Goal: Information Seeking & Learning: Learn about a topic

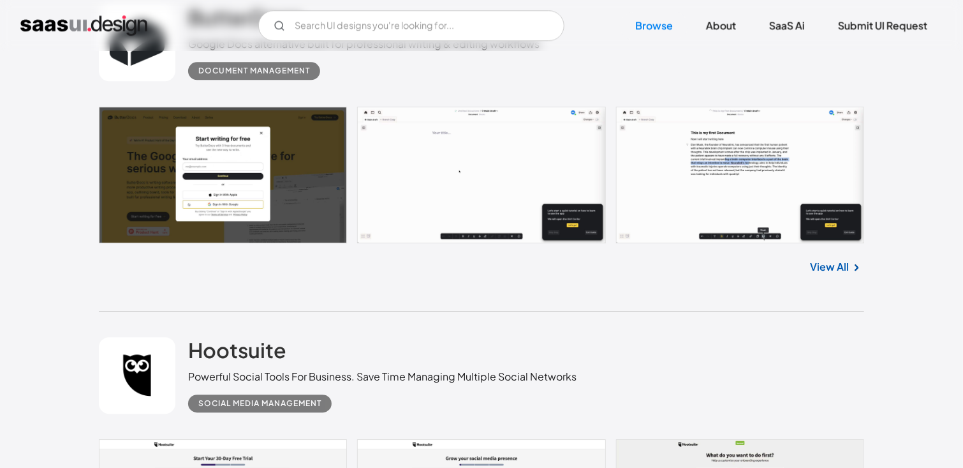
scroll to position [6812, 0]
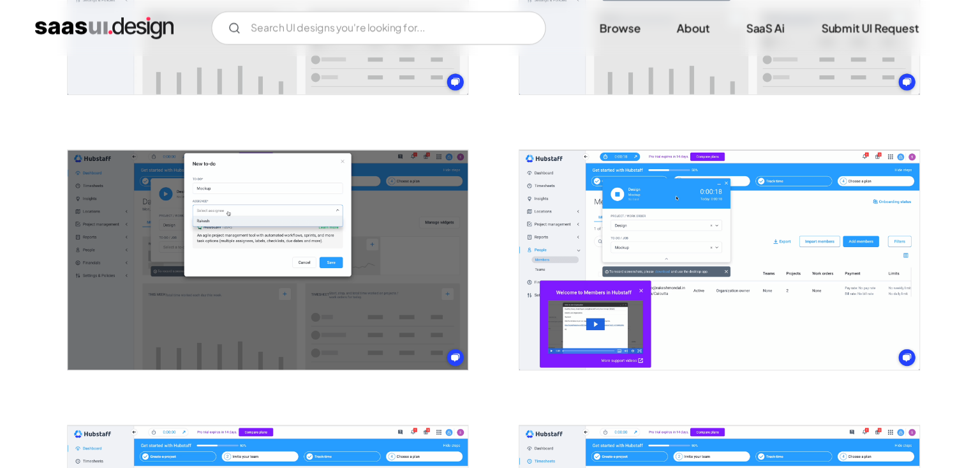
scroll to position [1198, 0]
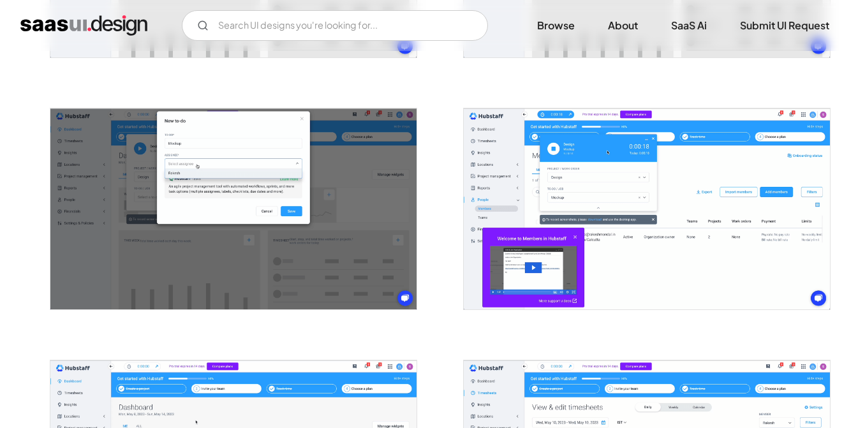
click at [331, 176] on img "open lightbox" at bounding box center [233, 208] width 366 height 201
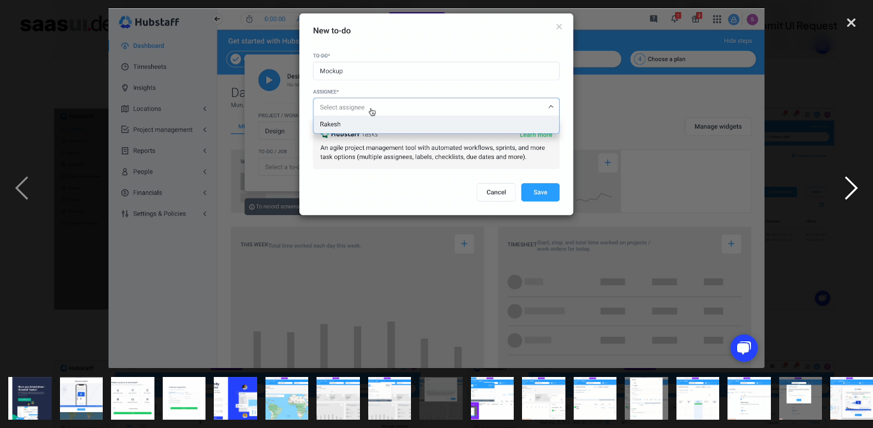
click at [845, 188] on div "next image" at bounding box center [850, 188] width 43 height 360
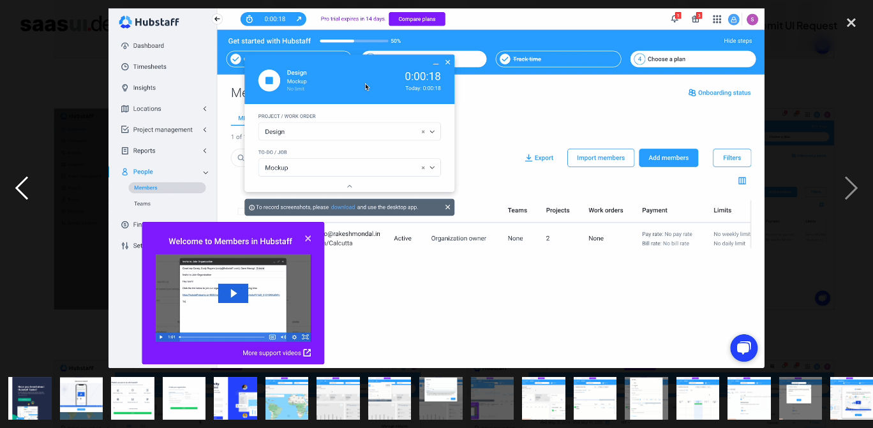
click at [19, 172] on div "previous image" at bounding box center [21, 188] width 43 height 360
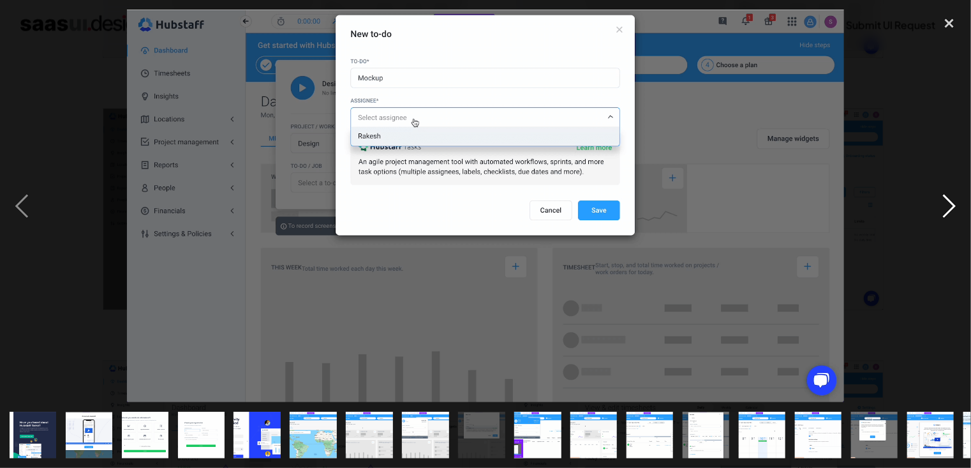
click at [865, 211] on div "next image" at bounding box center [949, 206] width 43 height 393
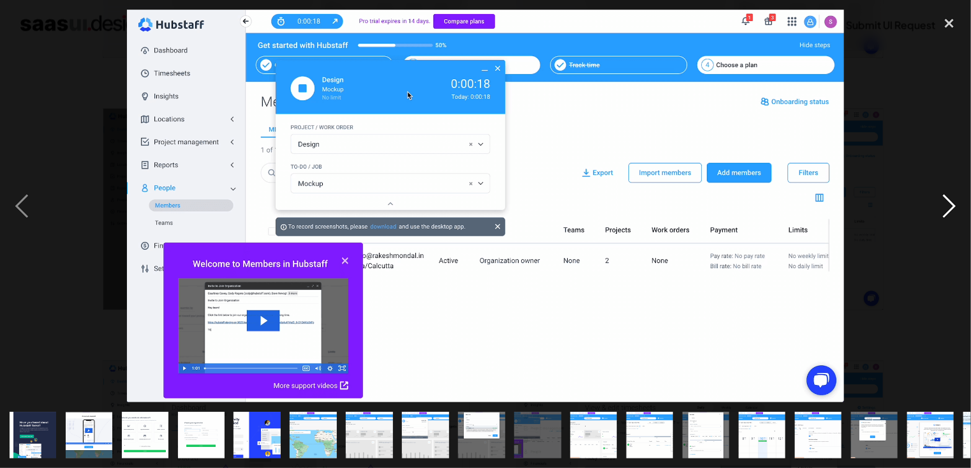
click at [865, 211] on div "next image" at bounding box center [949, 206] width 43 height 393
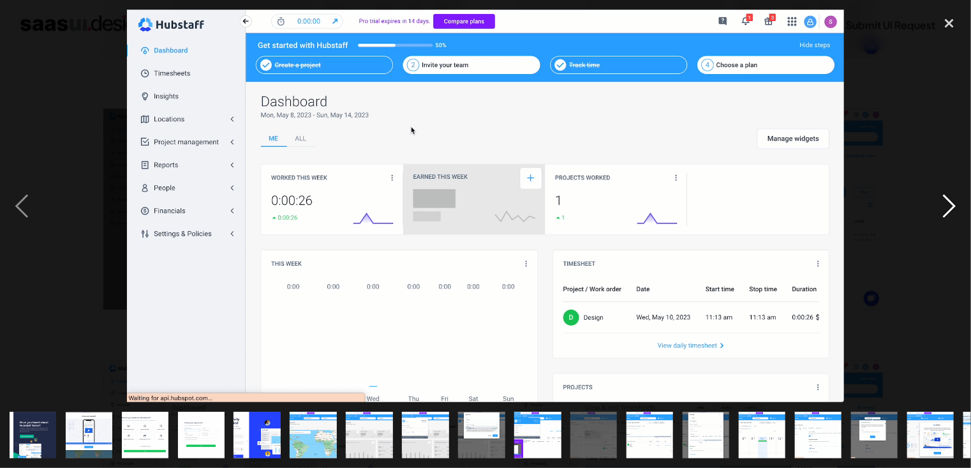
click at [865, 211] on div "next image" at bounding box center [949, 206] width 43 height 393
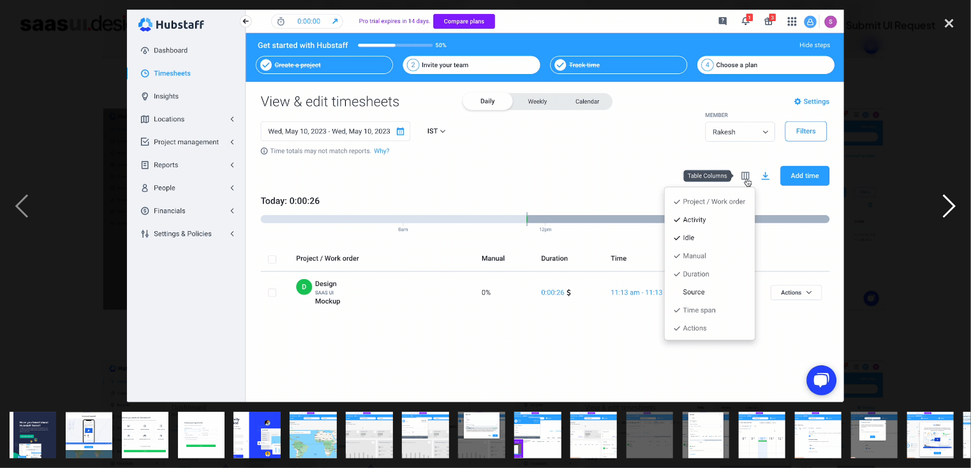
click at [865, 211] on div "next image" at bounding box center [949, 206] width 43 height 393
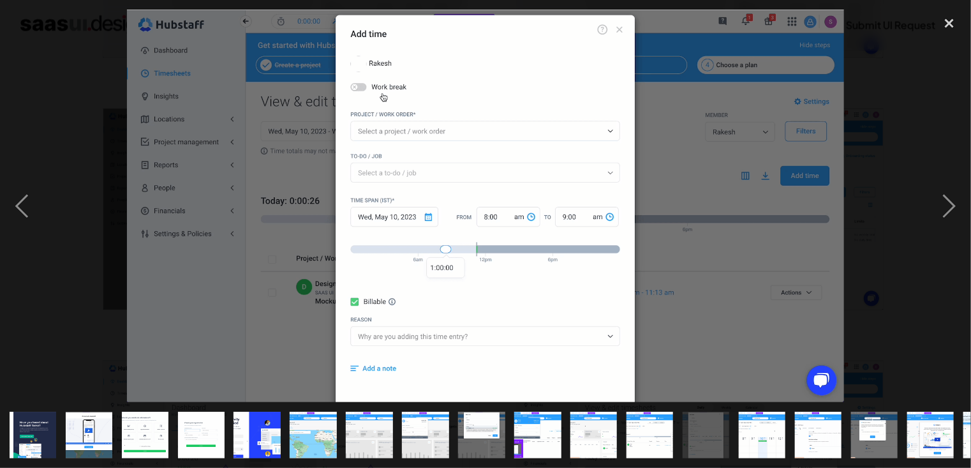
click at [733, 211] on img at bounding box center [485, 206] width 717 height 393
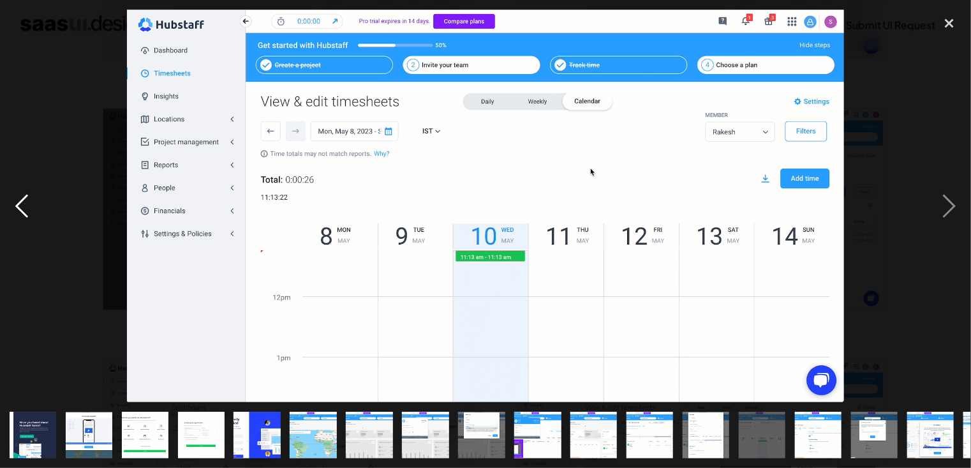
click at [22, 205] on div "previous image" at bounding box center [21, 206] width 43 height 393
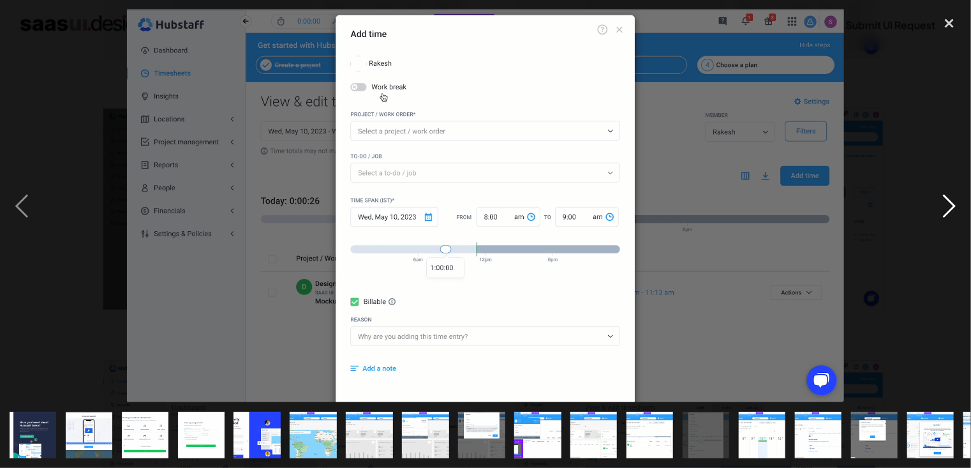
click at [865, 209] on div "next image" at bounding box center [949, 206] width 43 height 393
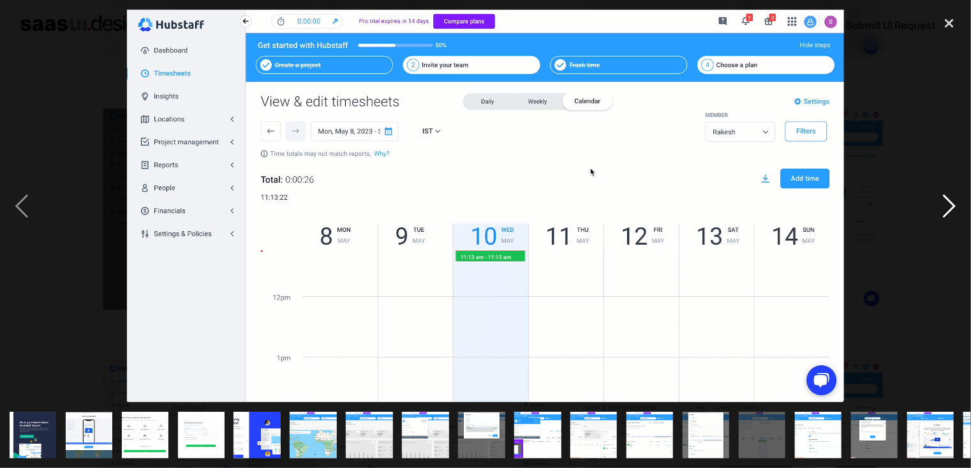
click at [865, 209] on div "next image" at bounding box center [949, 206] width 43 height 393
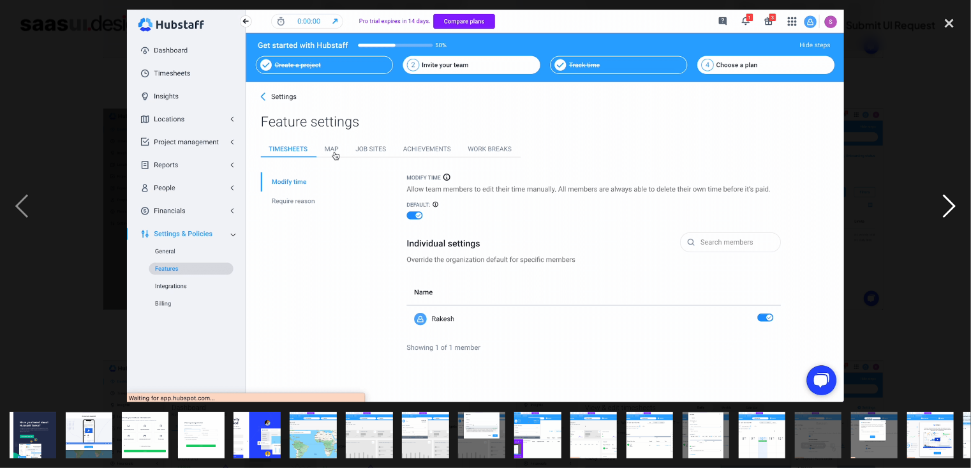
click at [865, 209] on div "next image" at bounding box center [949, 206] width 43 height 393
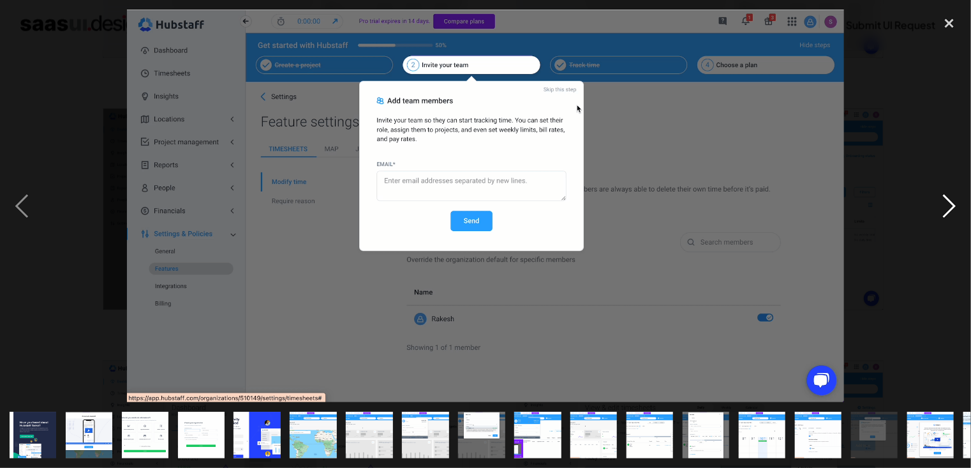
click at [865, 209] on div "next image" at bounding box center [949, 206] width 43 height 393
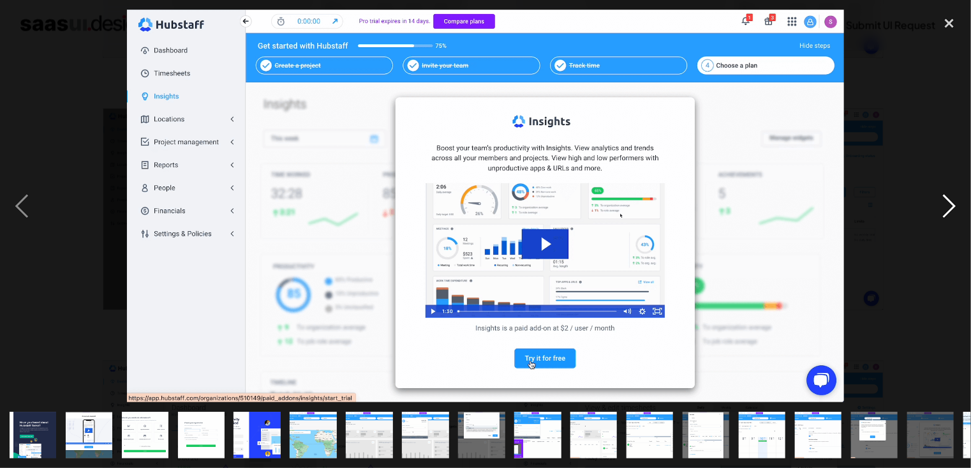
click at [865, 209] on div "next image" at bounding box center [949, 206] width 43 height 393
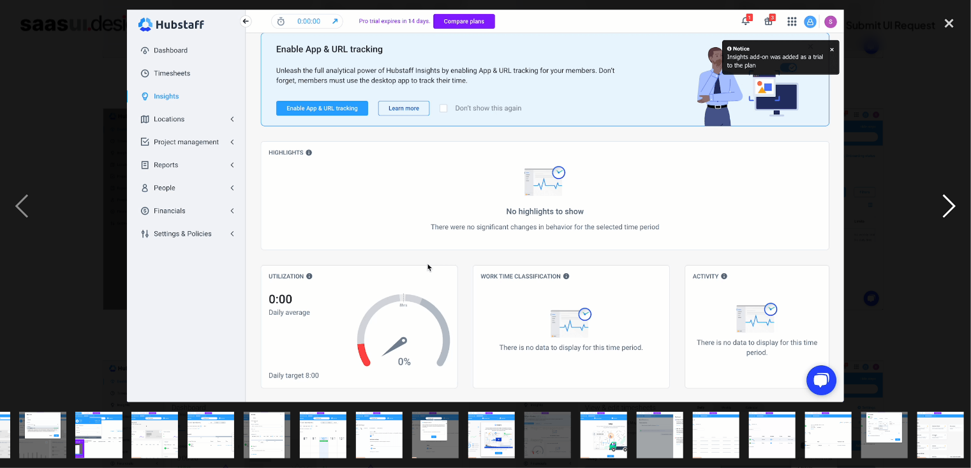
scroll to position [0, 440]
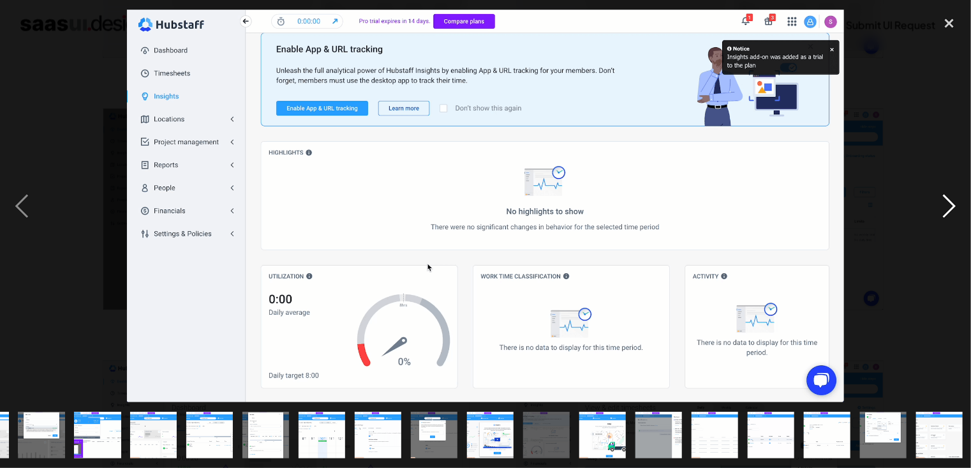
click at [865, 209] on div "next image" at bounding box center [949, 206] width 43 height 393
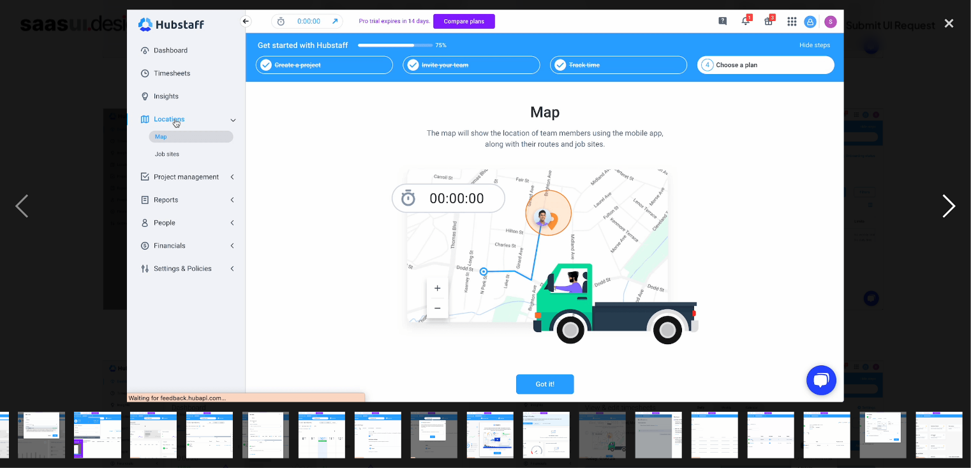
click at [865, 209] on div "next image" at bounding box center [949, 206] width 43 height 393
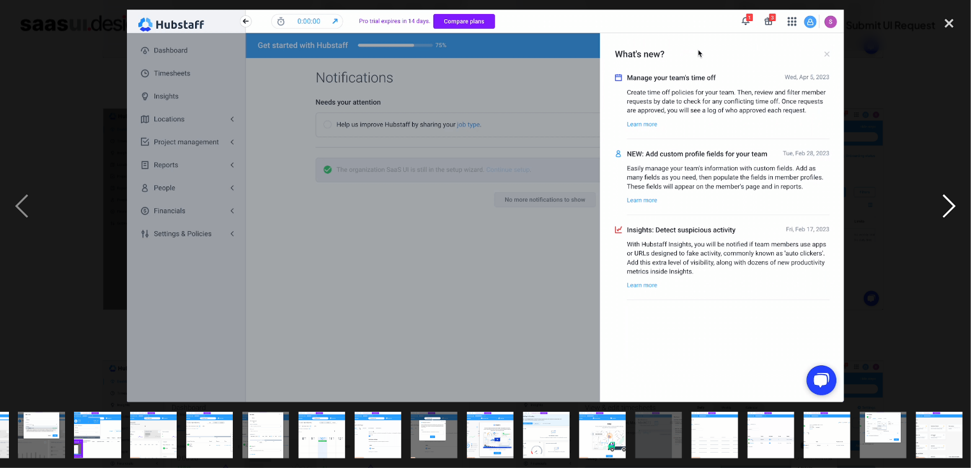
click at [865, 209] on div "next image" at bounding box center [949, 206] width 43 height 393
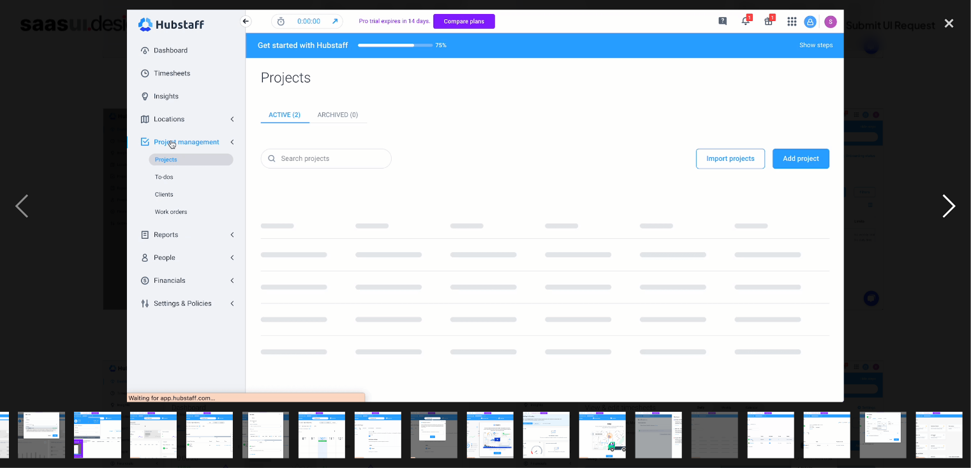
click at [865, 206] on div "next image" at bounding box center [949, 206] width 43 height 393
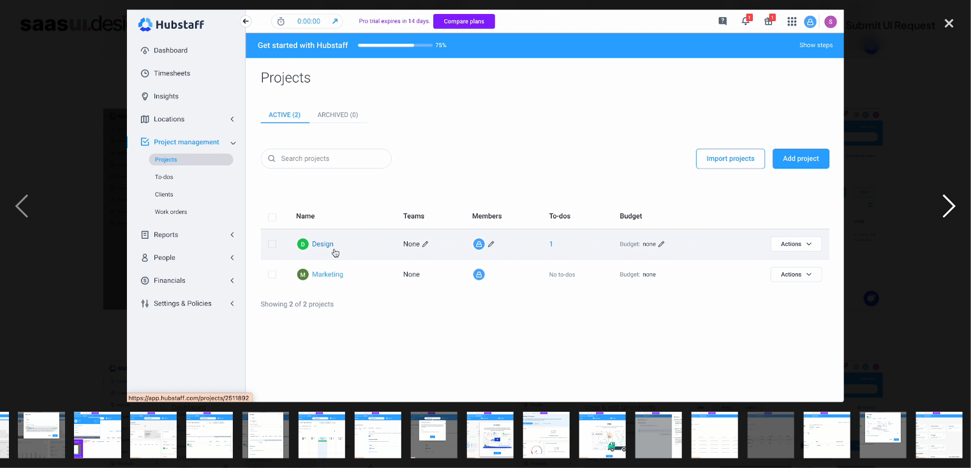
click at [865, 207] on div "next image" at bounding box center [949, 206] width 43 height 393
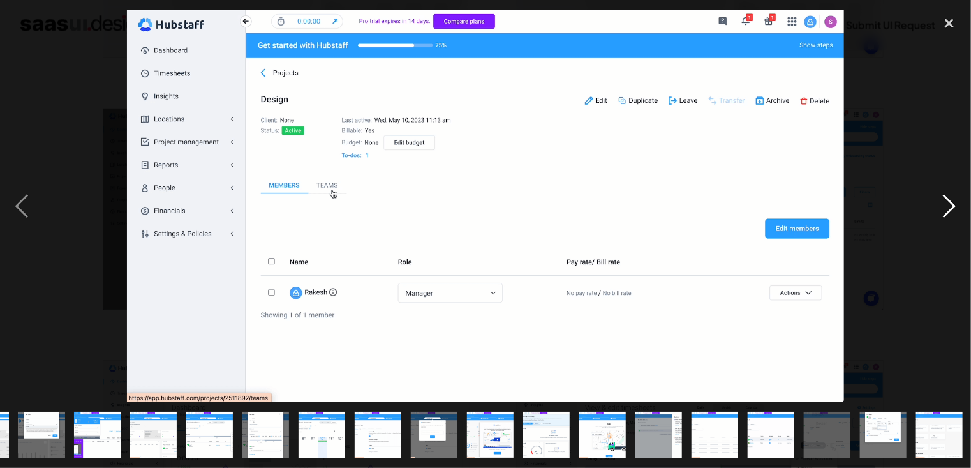
click at [865, 207] on div "next image" at bounding box center [949, 206] width 43 height 393
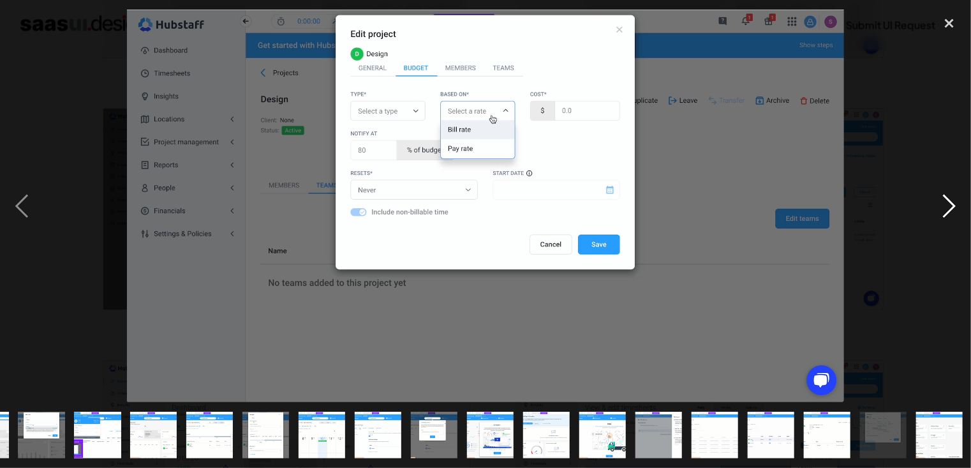
click at [865, 207] on div "next image" at bounding box center [949, 206] width 43 height 393
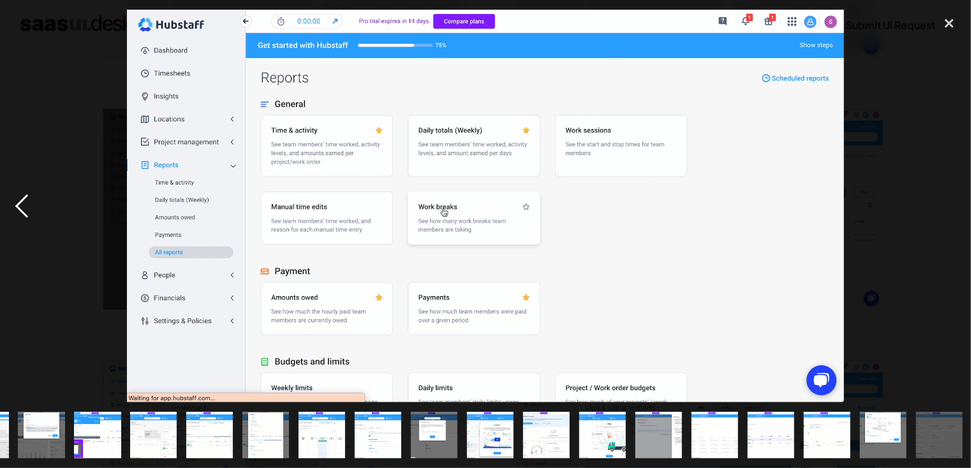
click at [26, 208] on div "previous image" at bounding box center [21, 206] width 43 height 393
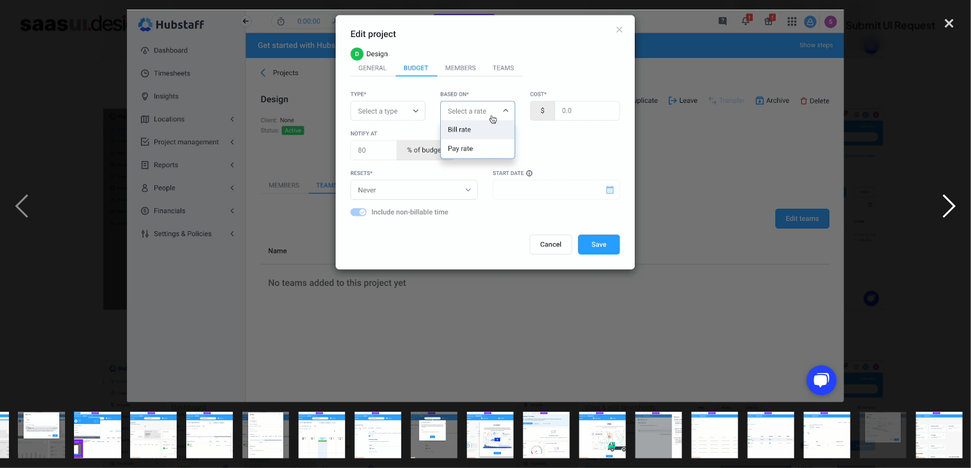
click at [865, 205] on div "next image" at bounding box center [949, 206] width 43 height 393
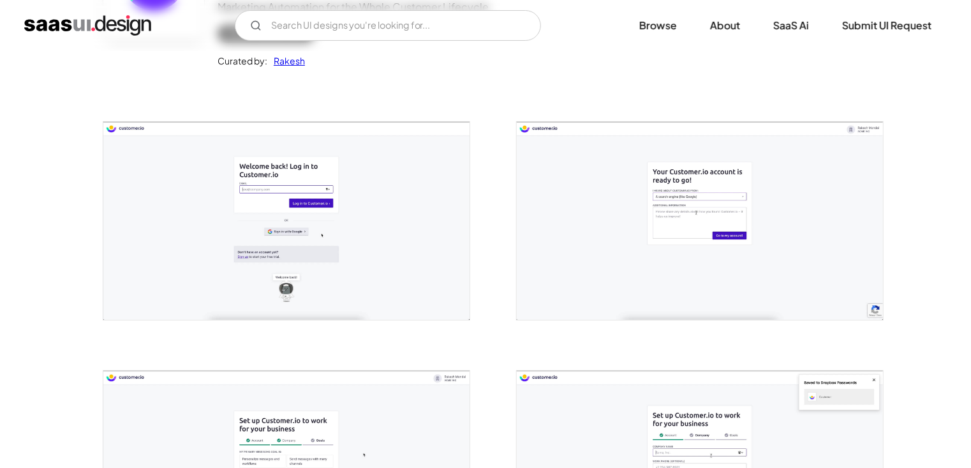
scroll to position [320, 0]
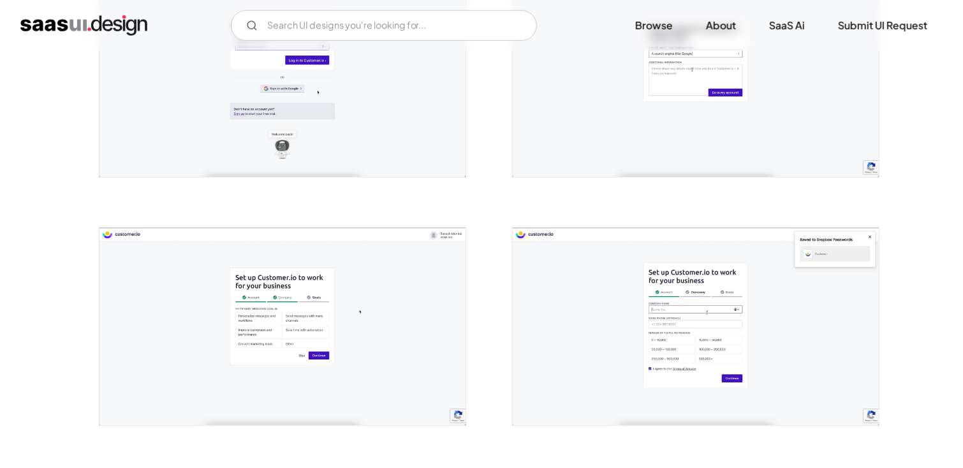
click at [314, 128] on img "open lightbox" at bounding box center [283, 77] width 366 height 197
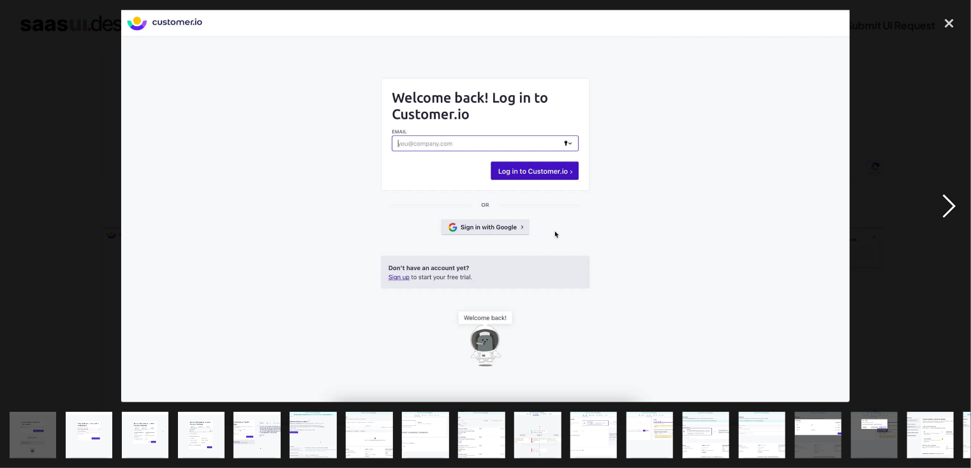
click at [865, 214] on div "next image" at bounding box center [949, 206] width 43 height 393
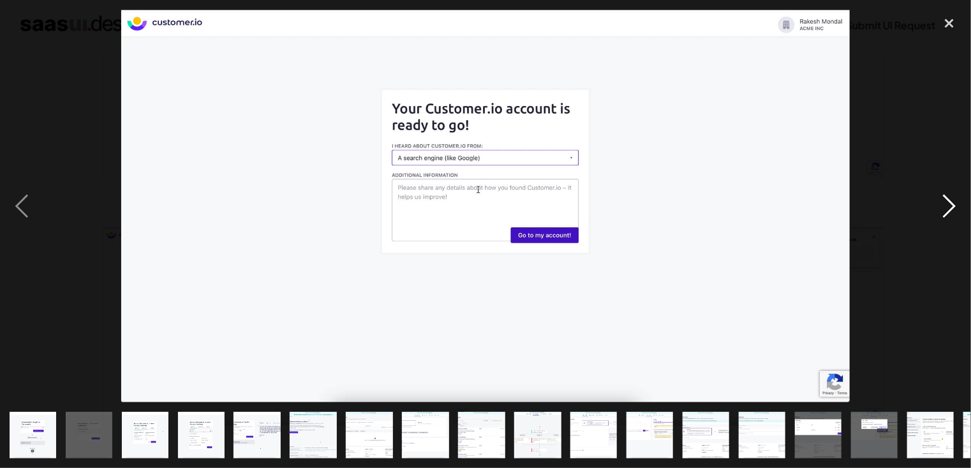
click at [865, 214] on div "next image" at bounding box center [949, 206] width 43 height 393
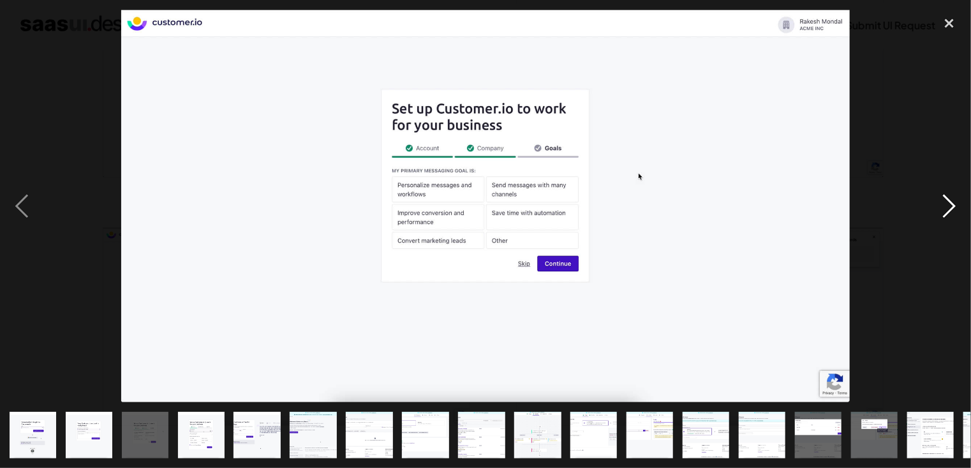
click at [865, 205] on div "next image" at bounding box center [949, 206] width 43 height 393
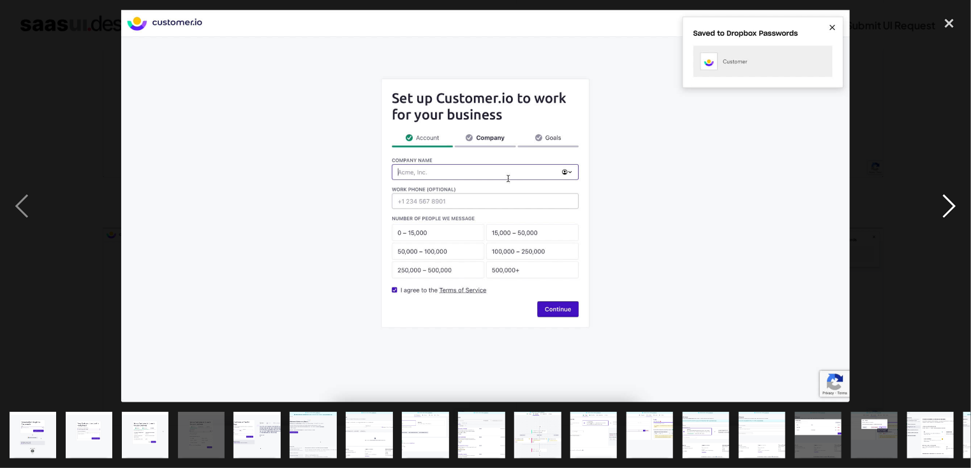
click at [865, 205] on div "next image" at bounding box center [949, 206] width 43 height 393
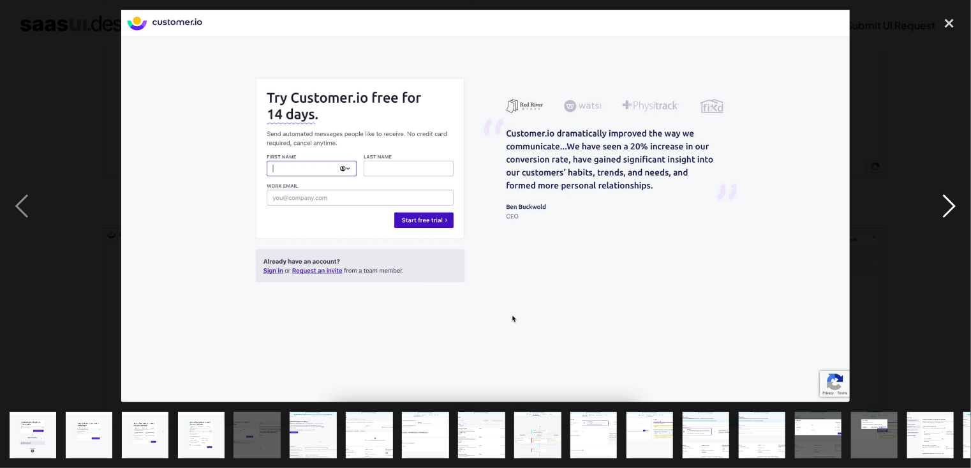
click at [865, 205] on div "next image" at bounding box center [949, 206] width 43 height 393
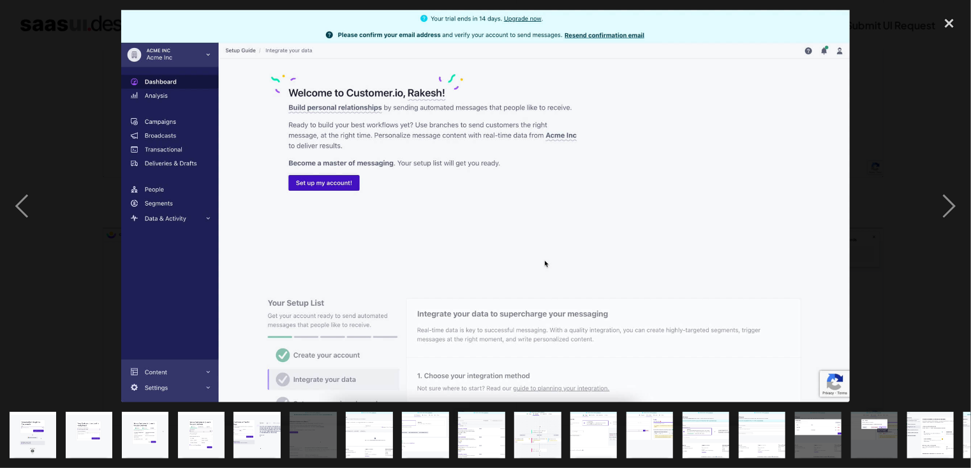
click at [696, 234] on img at bounding box center [485, 206] width 729 height 393
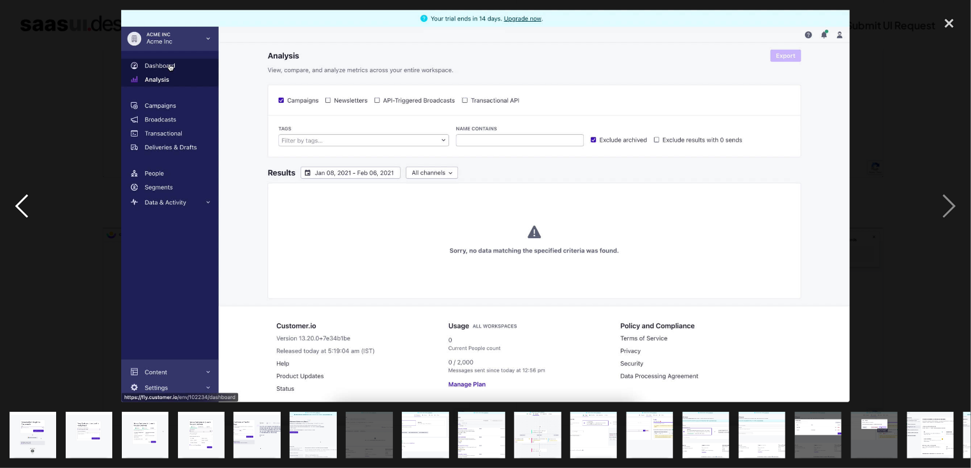
click at [24, 212] on div "previous image" at bounding box center [21, 206] width 43 height 393
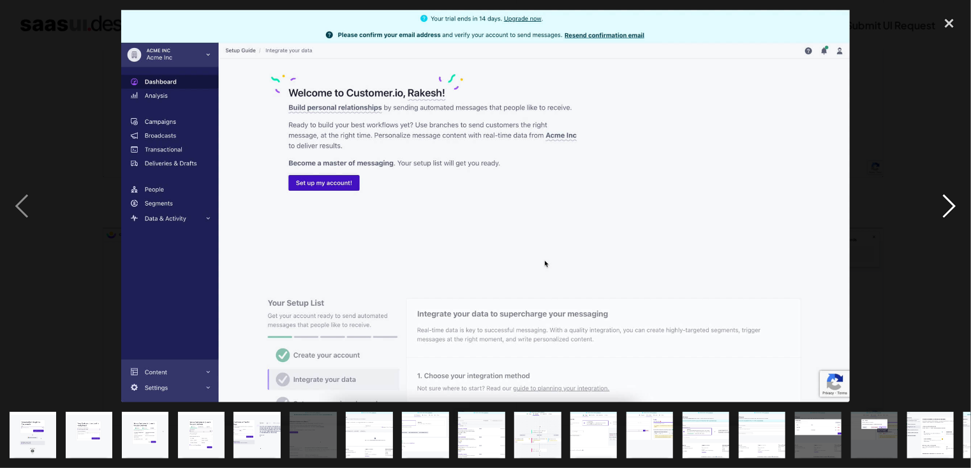
click at [865, 212] on div "next image" at bounding box center [949, 206] width 43 height 393
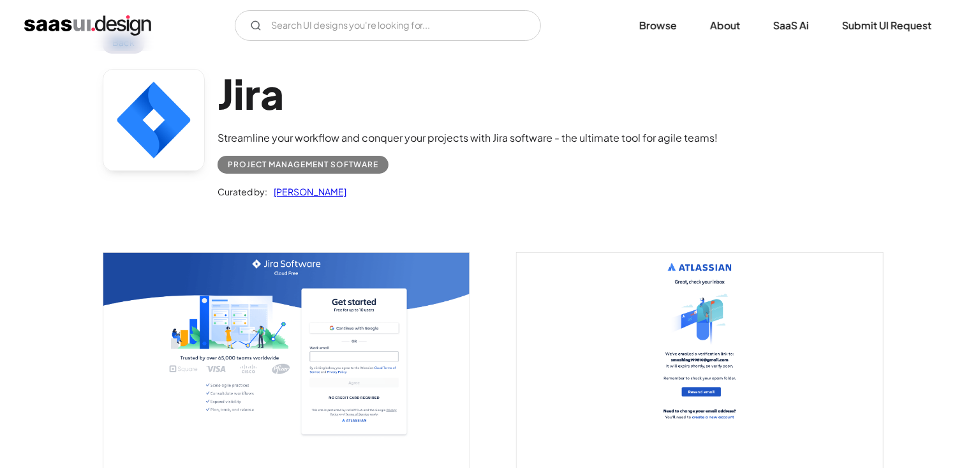
scroll to position [59, 0]
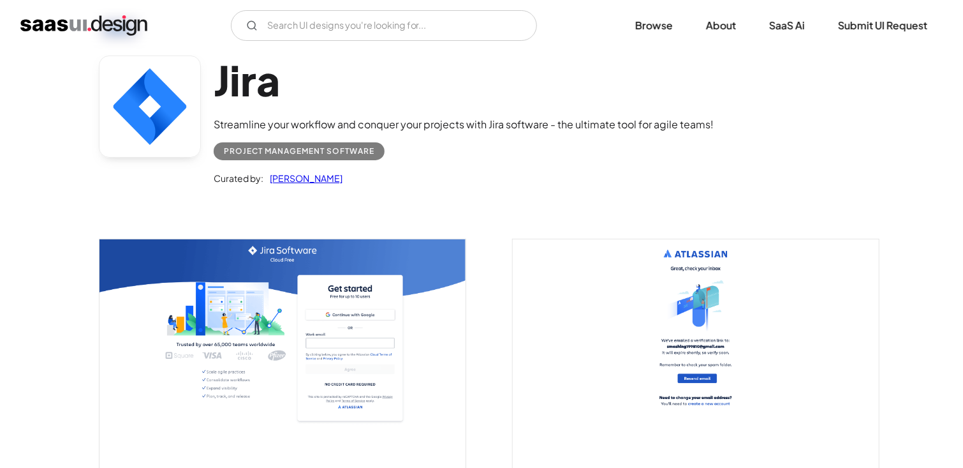
click at [368, 255] on img "open lightbox" at bounding box center [283, 353] width 366 height 229
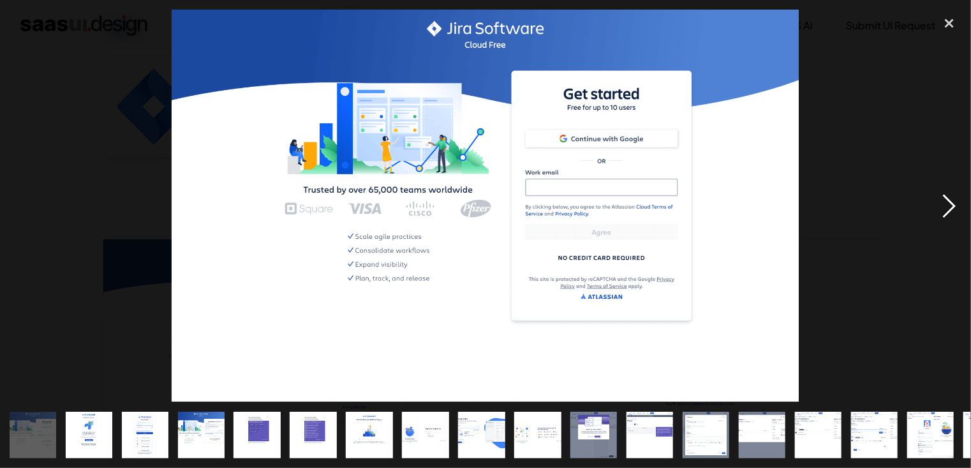
click at [865, 214] on div "next image" at bounding box center [949, 206] width 43 height 393
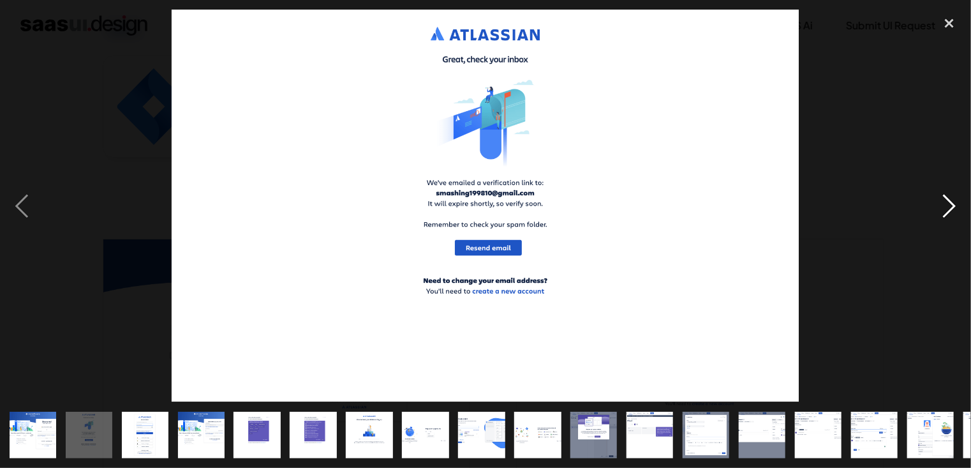
click at [865, 214] on div "next image" at bounding box center [949, 206] width 43 height 393
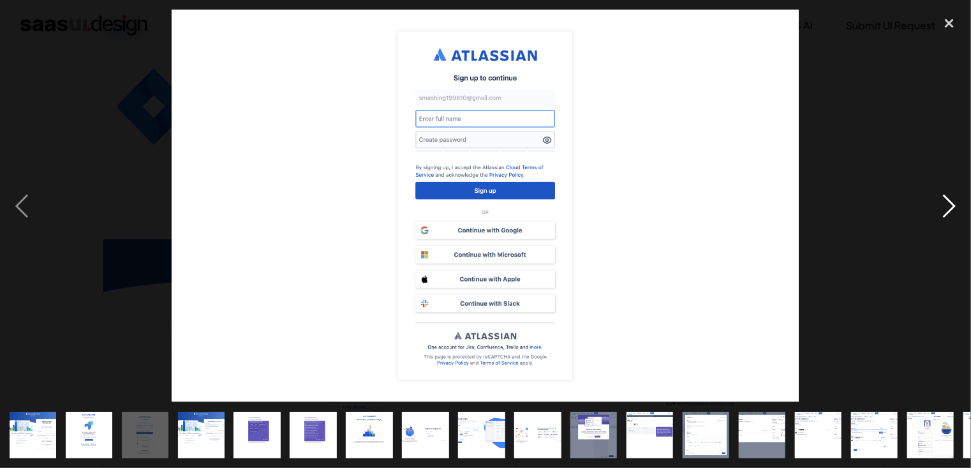
click at [865, 214] on div "next image" at bounding box center [949, 206] width 43 height 393
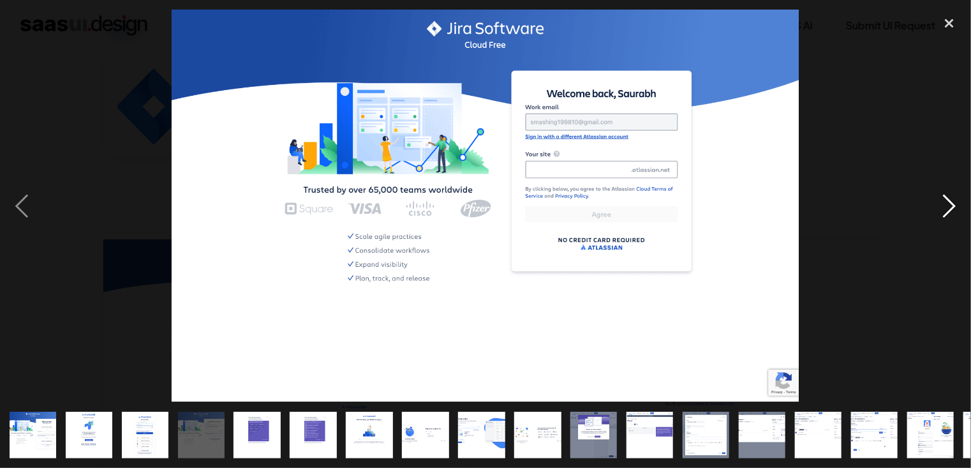
click at [865, 214] on div "next image" at bounding box center [949, 206] width 43 height 393
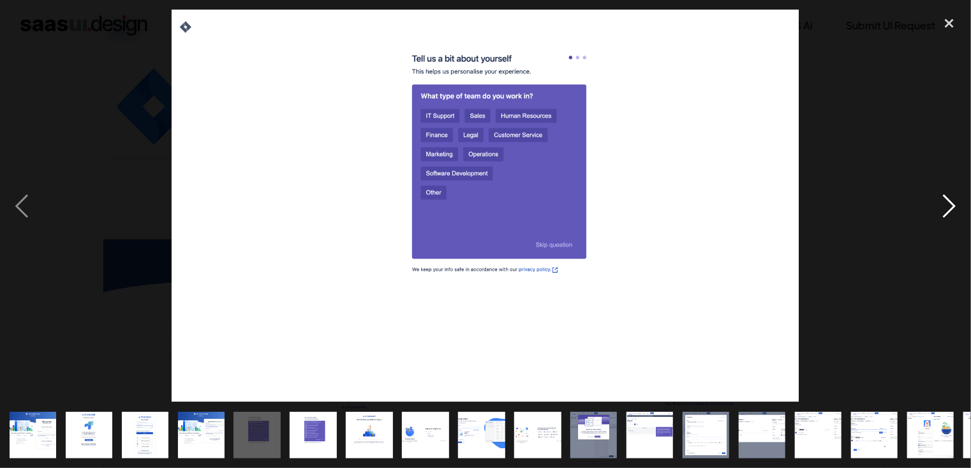
click at [865, 214] on div "next image" at bounding box center [949, 206] width 43 height 393
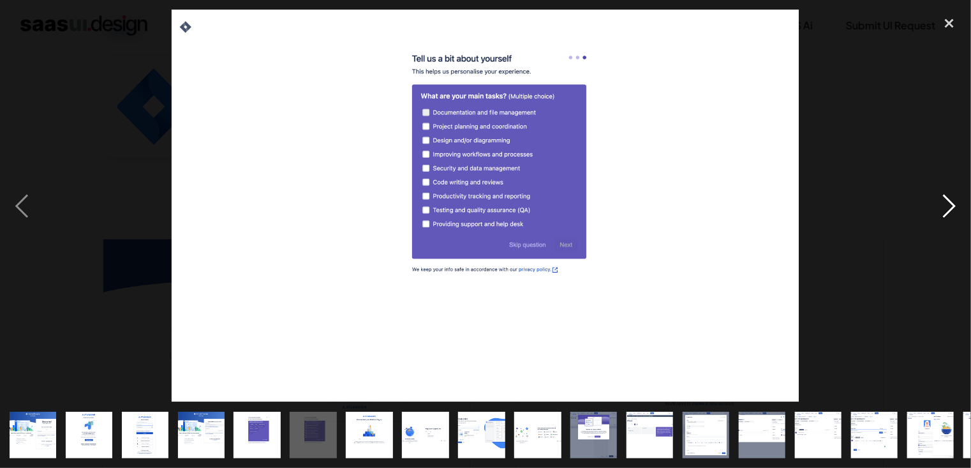
click at [865, 214] on div "next image" at bounding box center [949, 206] width 43 height 393
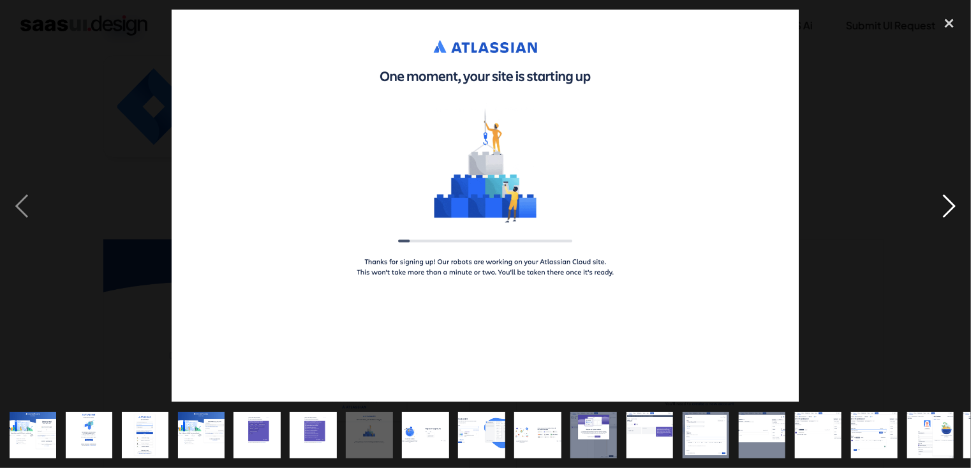
click at [865, 214] on div "next image" at bounding box center [949, 206] width 43 height 393
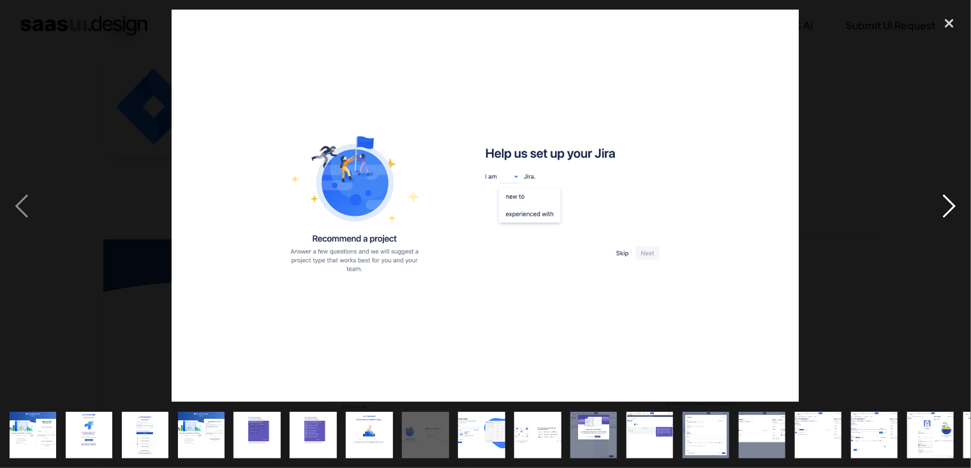
click at [865, 214] on div "next image" at bounding box center [949, 206] width 43 height 393
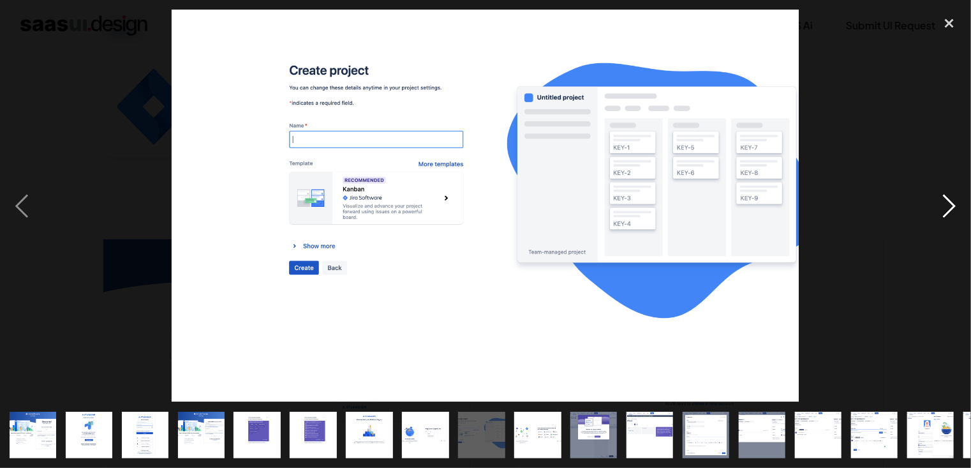
click at [865, 209] on div "next image" at bounding box center [949, 206] width 43 height 393
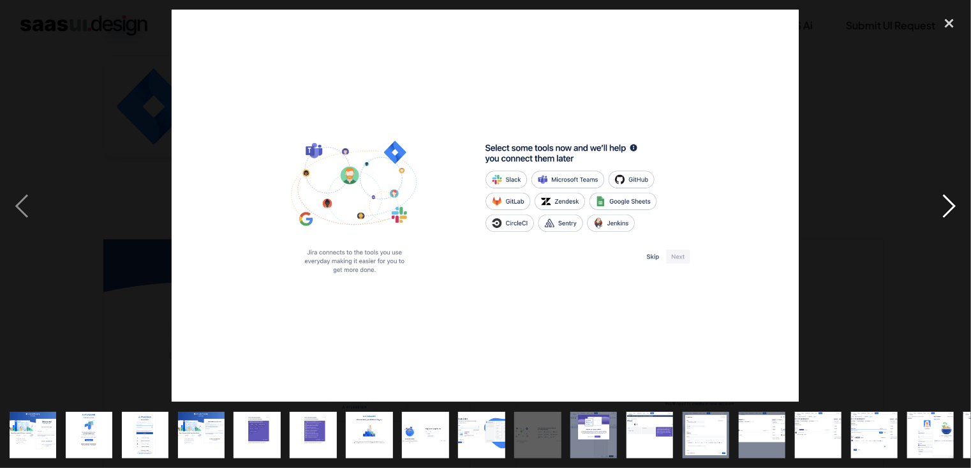
click at [865, 209] on div "next image" at bounding box center [949, 206] width 43 height 393
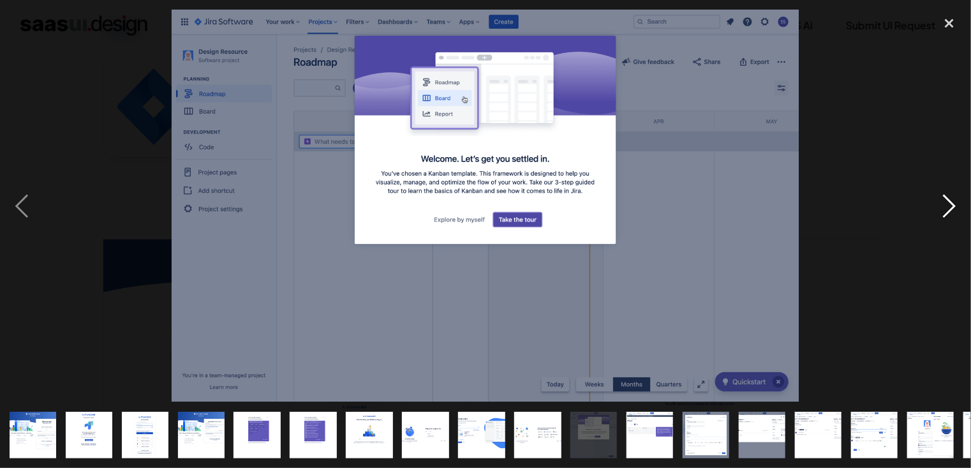
click at [865, 209] on div "next image" at bounding box center [949, 206] width 43 height 393
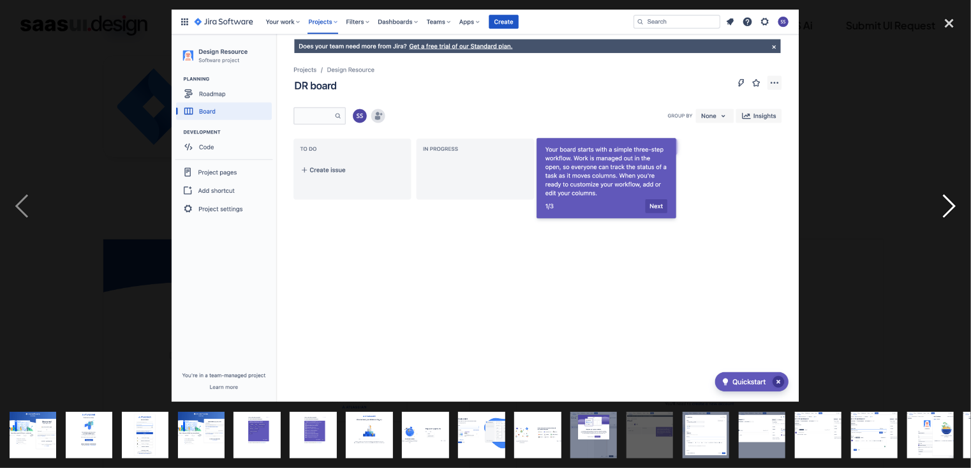
click at [865, 209] on div "next image" at bounding box center [949, 206] width 43 height 393
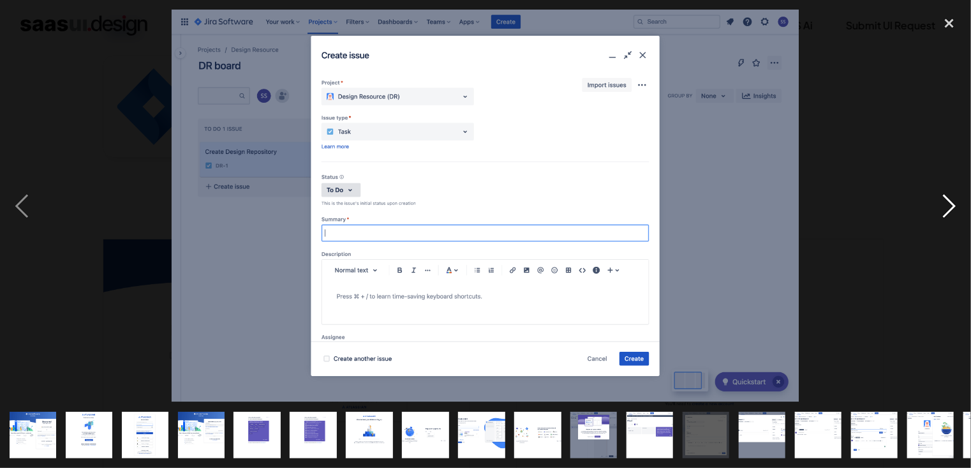
click at [865, 209] on div "next image" at bounding box center [949, 206] width 43 height 393
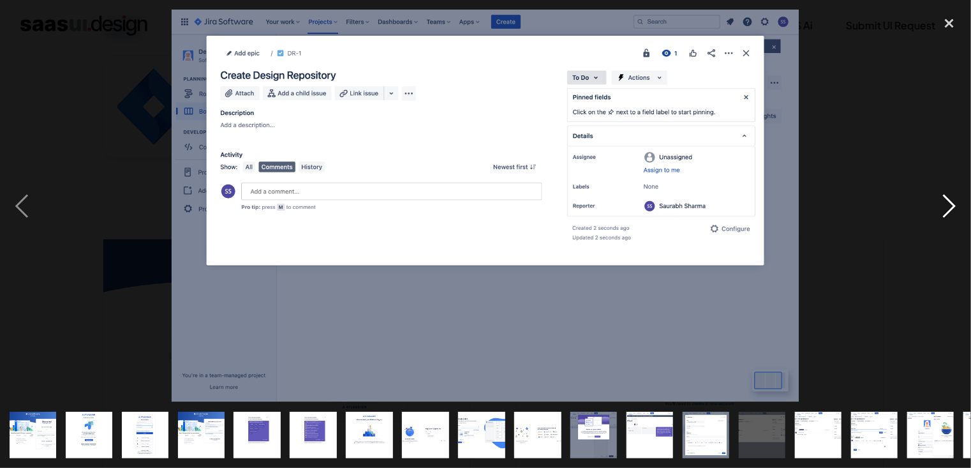
click at [865, 209] on div "next image" at bounding box center [949, 206] width 43 height 393
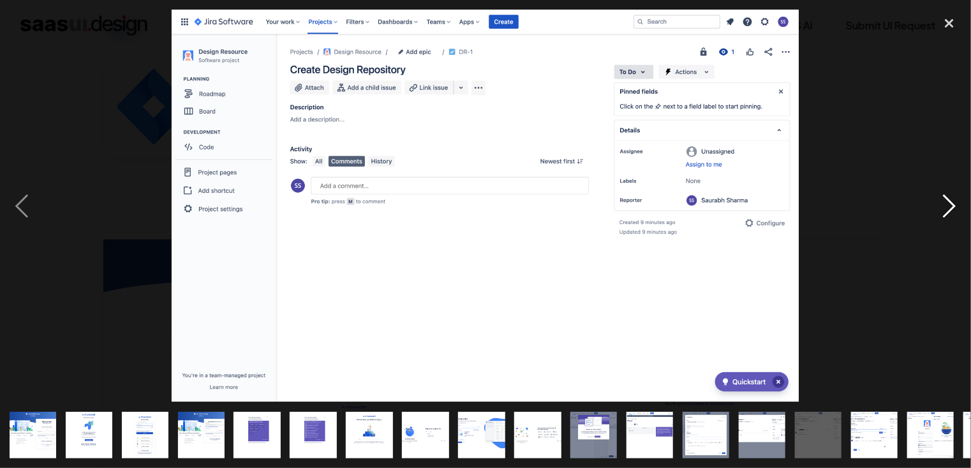
click at [865, 209] on div "next image" at bounding box center [949, 206] width 43 height 393
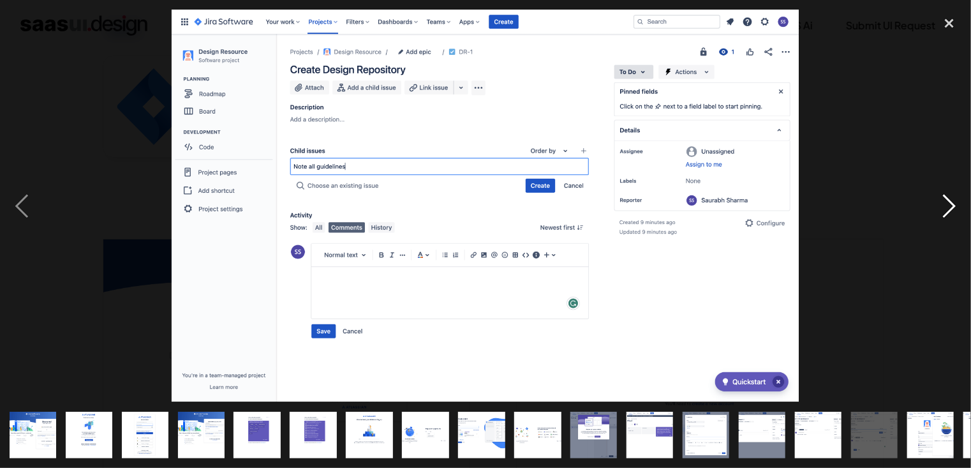
click at [865, 209] on div "next image" at bounding box center [949, 206] width 43 height 393
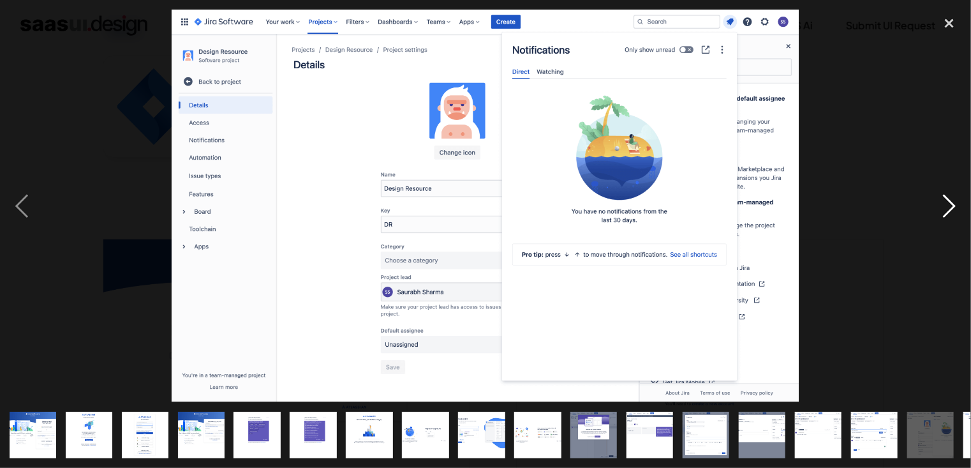
click at [865, 205] on div "next image" at bounding box center [949, 206] width 43 height 393
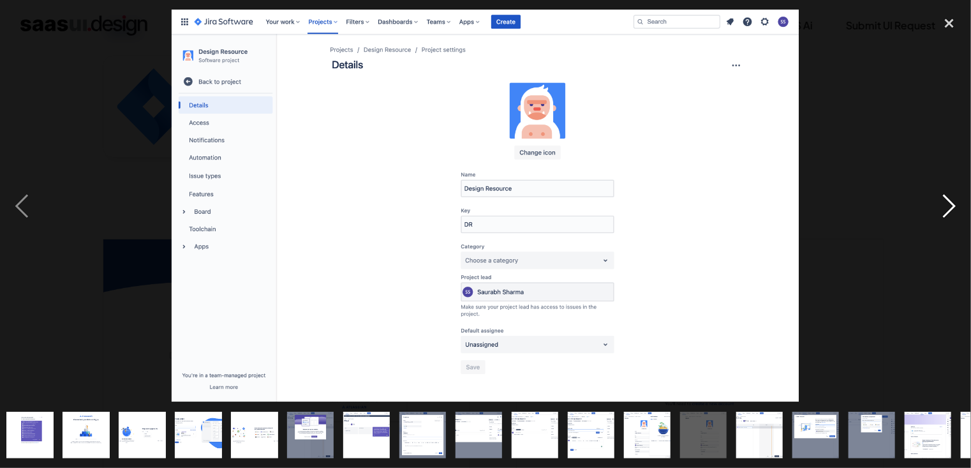
scroll to position [0, 384]
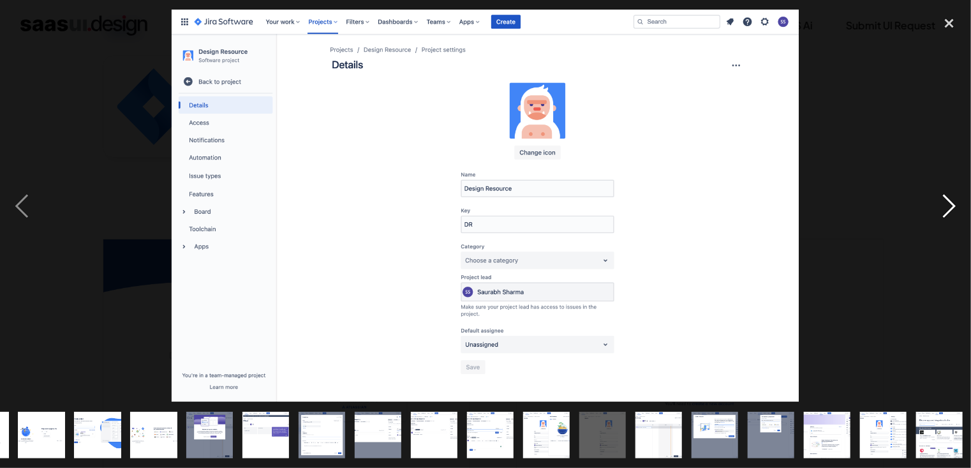
click at [865, 205] on div "next image" at bounding box center [949, 206] width 43 height 393
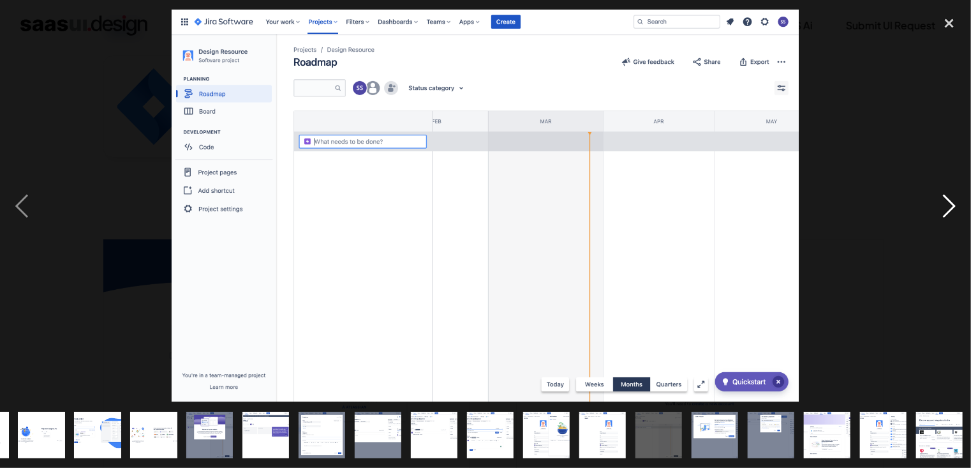
click at [865, 205] on div "next image" at bounding box center [949, 206] width 43 height 393
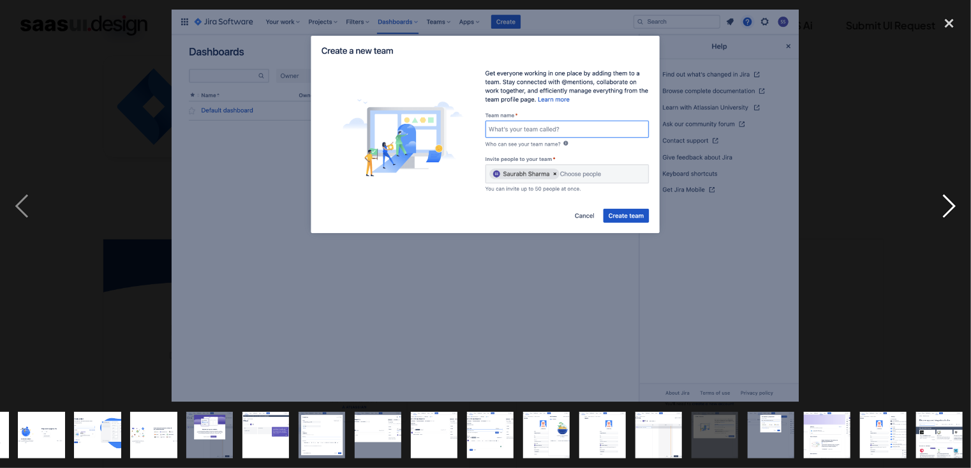
click at [865, 205] on div "next image" at bounding box center [949, 206] width 43 height 393
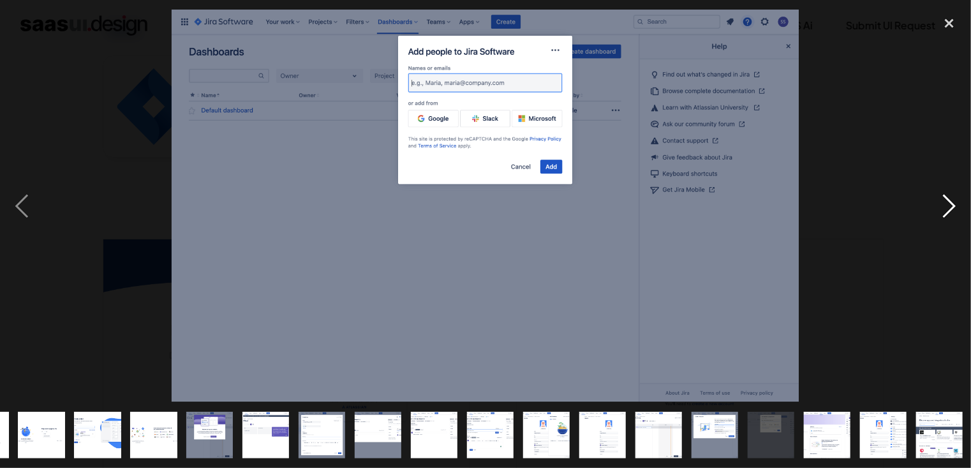
click at [865, 205] on div "next image" at bounding box center [949, 206] width 43 height 393
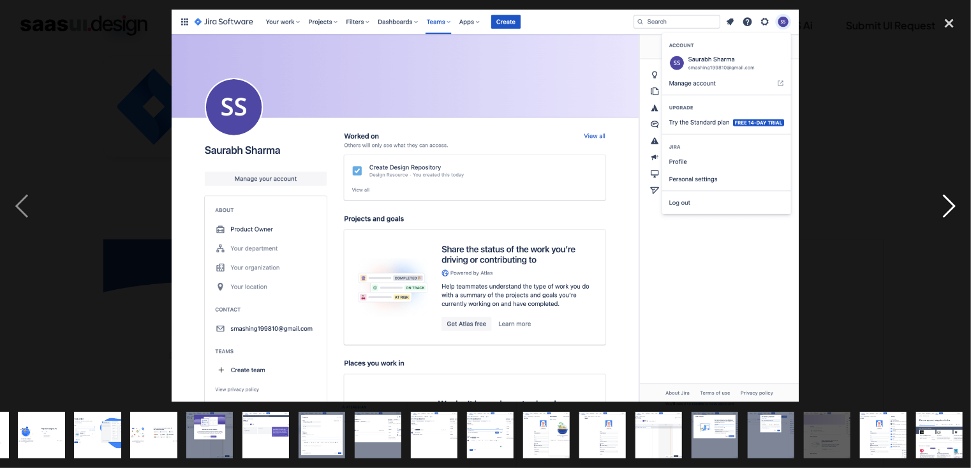
click at [865, 207] on div "next image" at bounding box center [949, 206] width 43 height 393
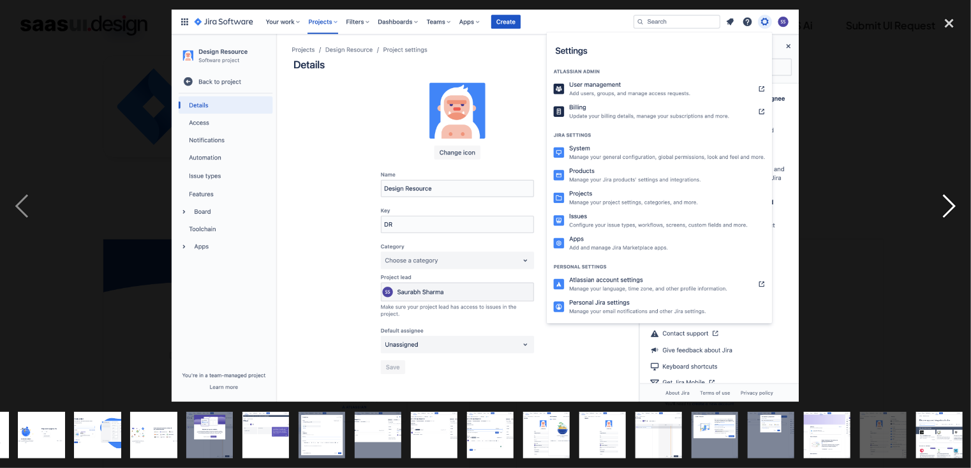
click at [865, 207] on div "next image" at bounding box center [949, 206] width 43 height 393
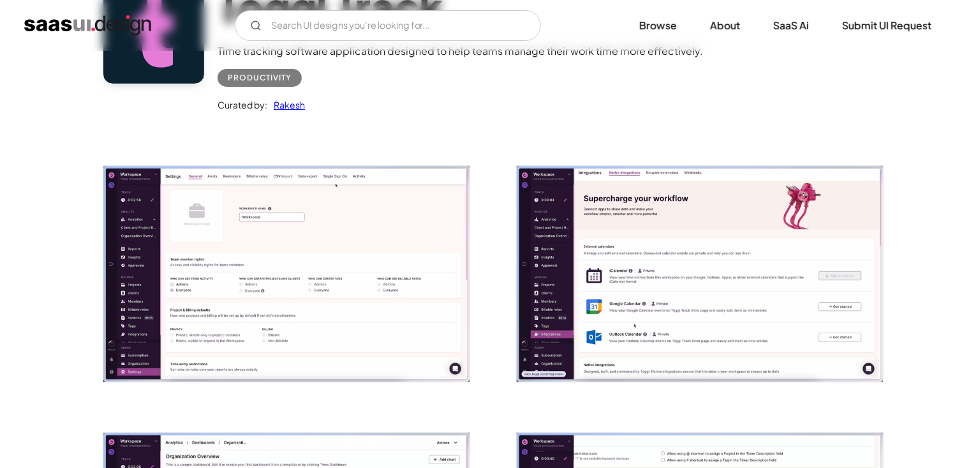
scroll to position [260, 0]
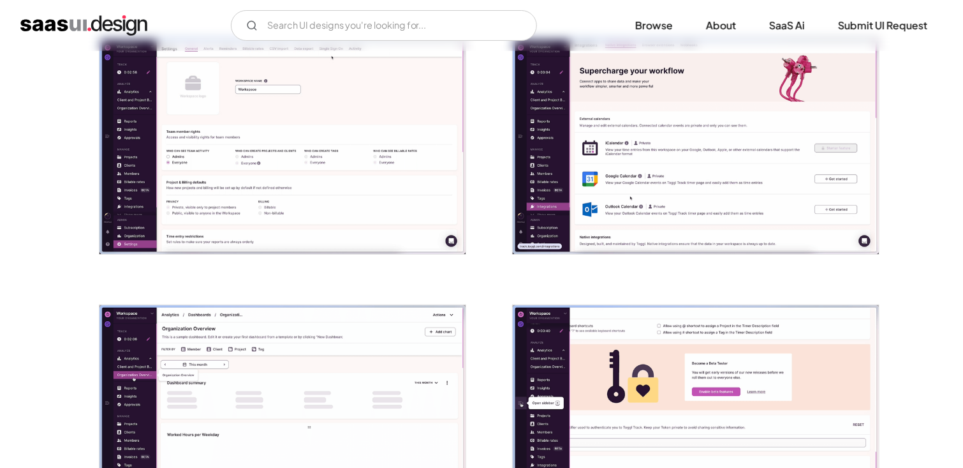
click at [392, 143] on img "open lightbox" at bounding box center [283, 146] width 366 height 216
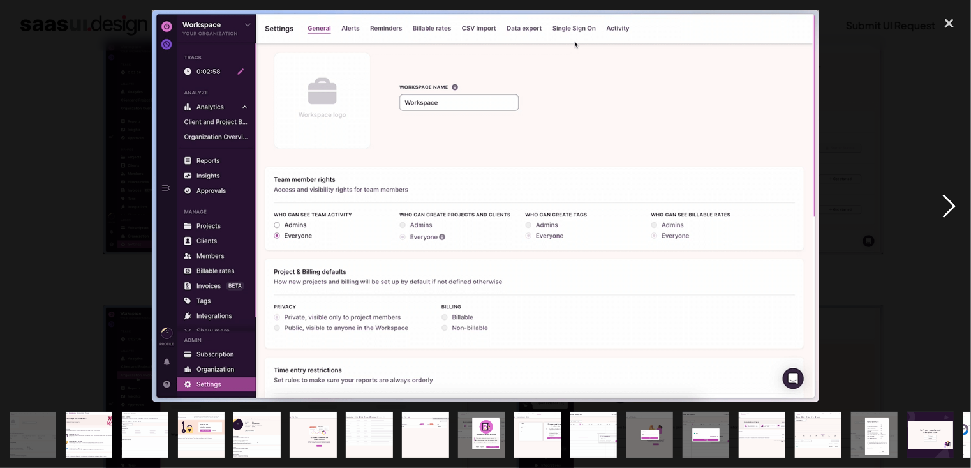
click at [865, 209] on div "next image" at bounding box center [949, 206] width 43 height 393
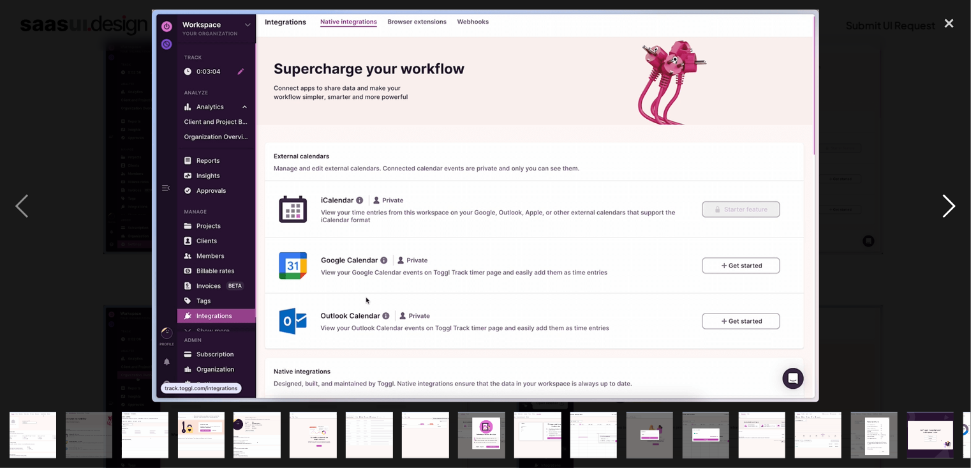
click at [865, 209] on div "next image" at bounding box center [949, 206] width 43 height 393
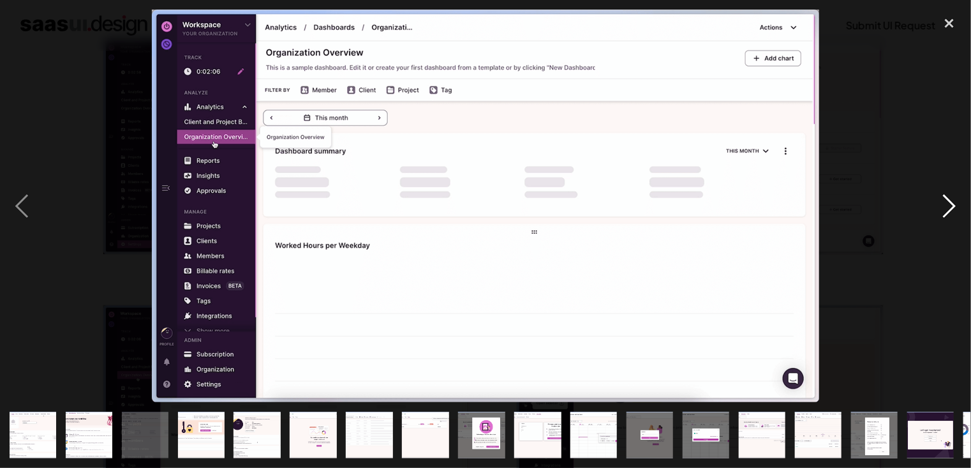
click at [865, 209] on div "next image" at bounding box center [949, 206] width 43 height 393
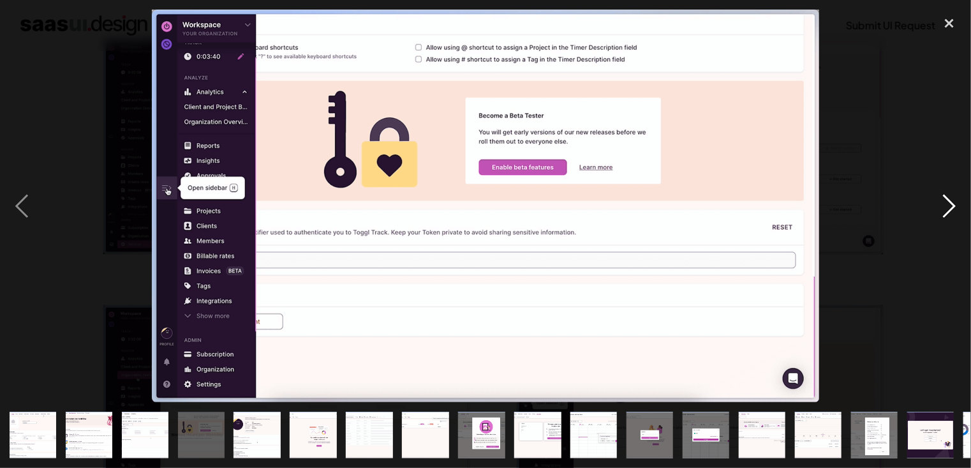
click at [865, 209] on div "next image" at bounding box center [949, 206] width 43 height 393
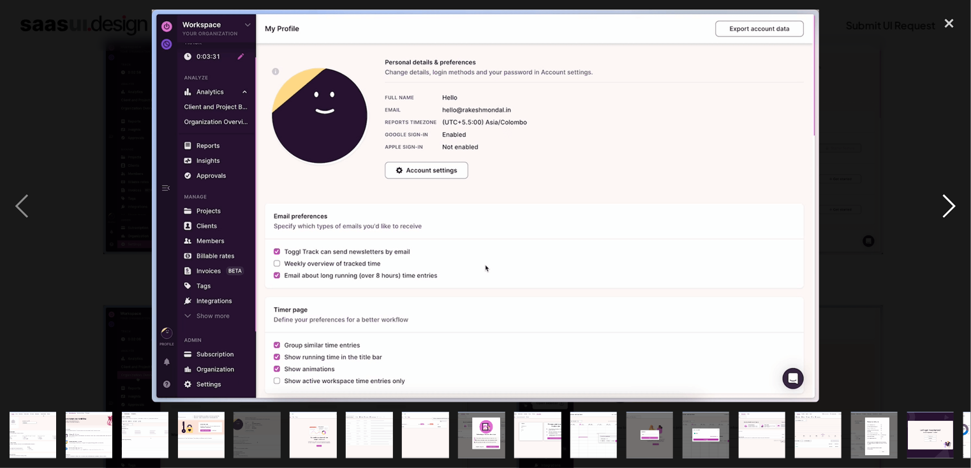
click at [865, 209] on div "next image" at bounding box center [949, 206] width 43 height 393
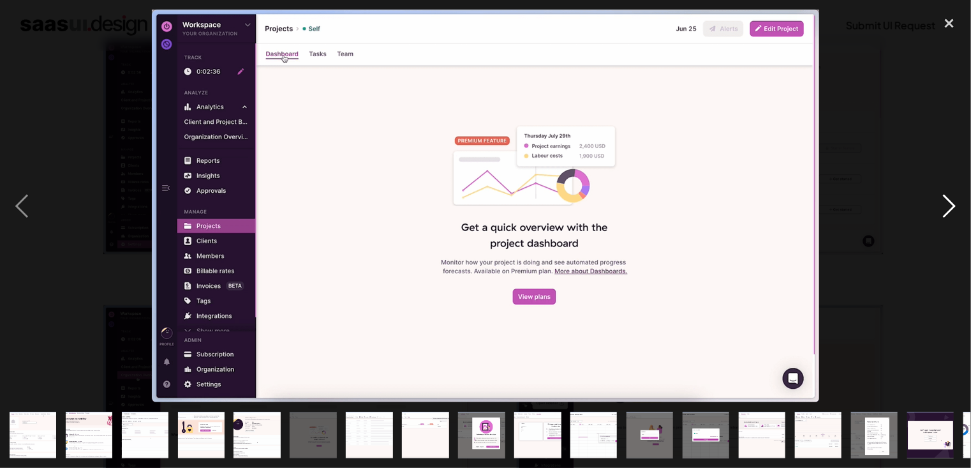
click at [865, 209] on div "next image" at bounding box center [949, 206] width 43 height 393
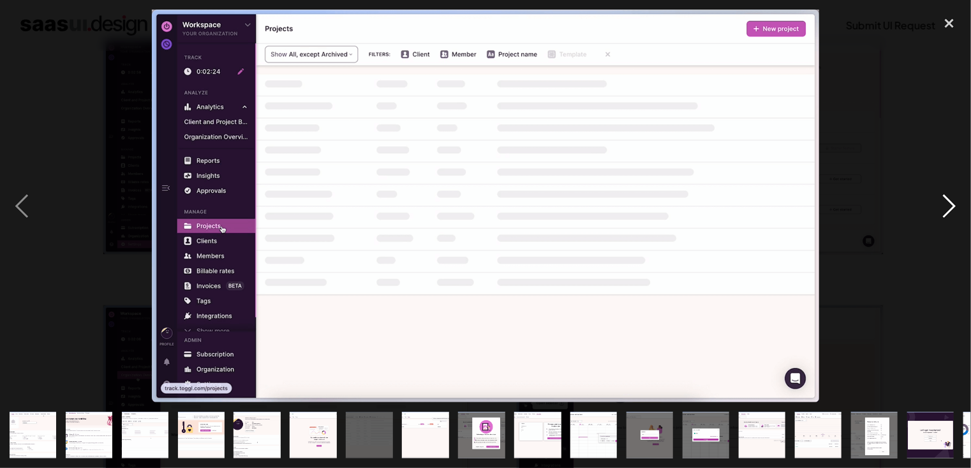
click at [865, 209] on div "next image" at bounding box center [949, 206] width 43 height 393
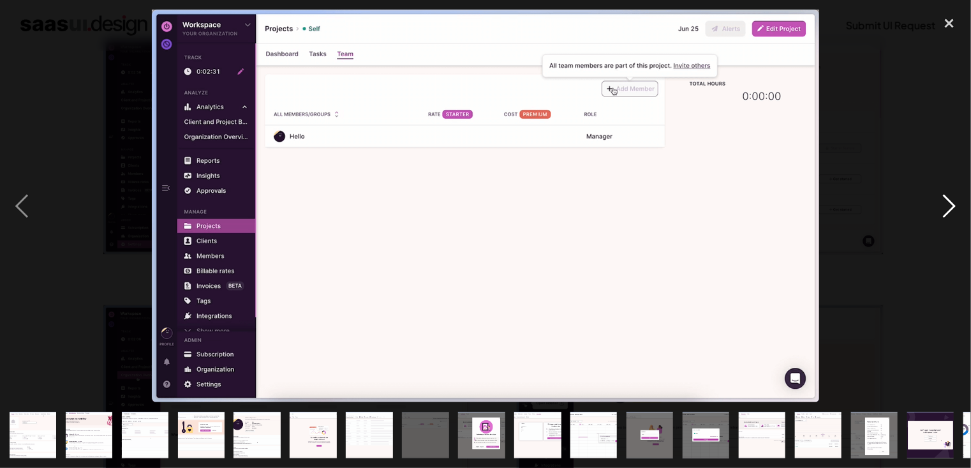
click at [865, 209] on div "next image" at bounding box center [949, 206] width 43 height 393
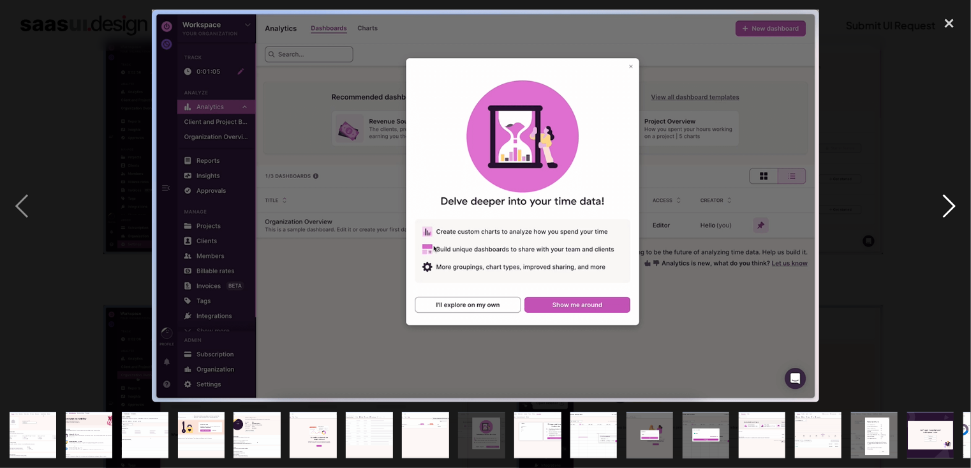
click at [865, 209] on div "next image" at bounding box center [949, 206] width 43 height 393
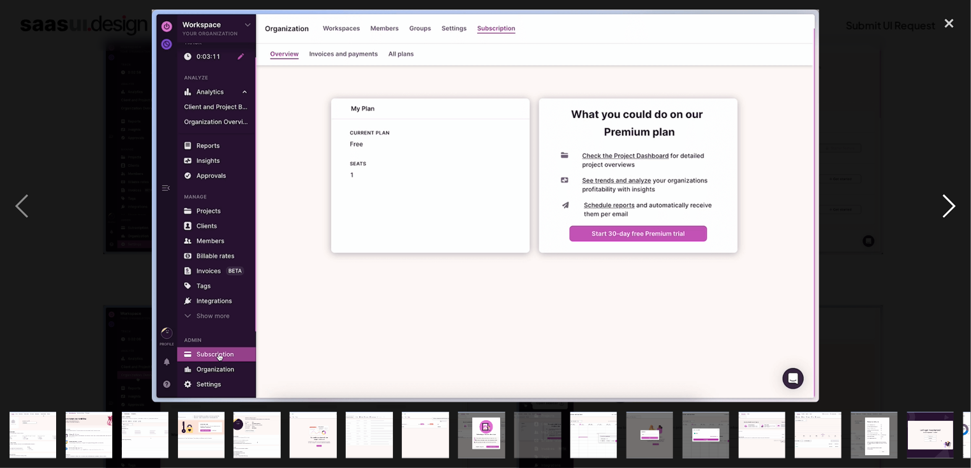
click at [865, 209] on div "next image" at bounding box center [949, 206] width 43 height 393
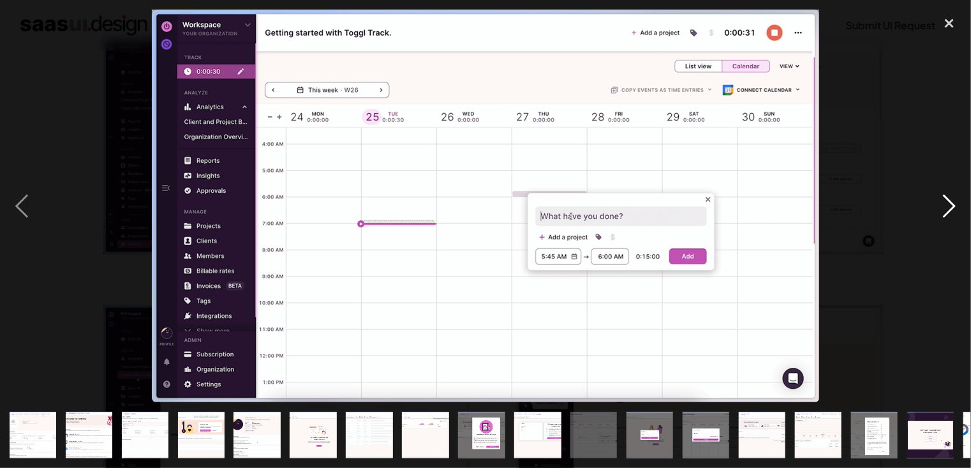
click at [865, 209] on div "next image" at bounding box center [949, 206] width 43 height 393
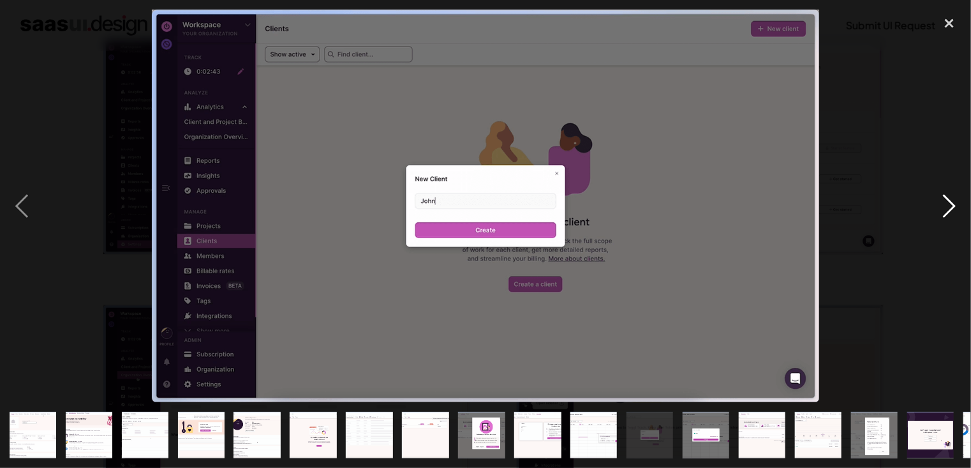
click at [865, 209] on div "next image" at bounding box center [949, 206] width 43 height 393
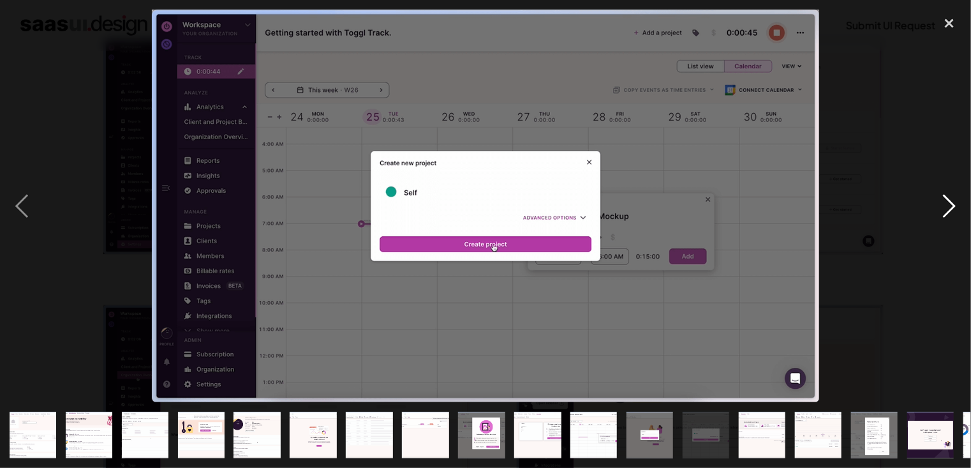
click at [865, 209] on div "next image" at bounding box center [949, 206] width 43 height 393
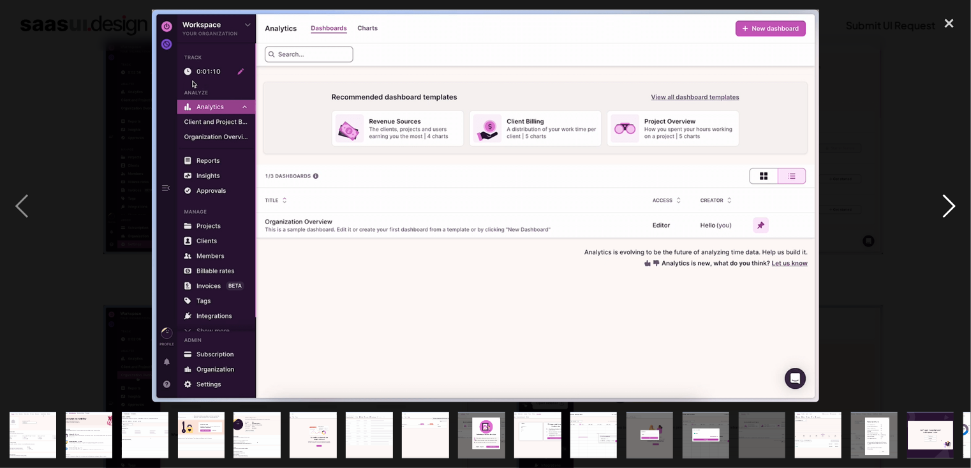
click at [865, 209] on div "next image" at bounding box center [949, 206] width 43 height 393
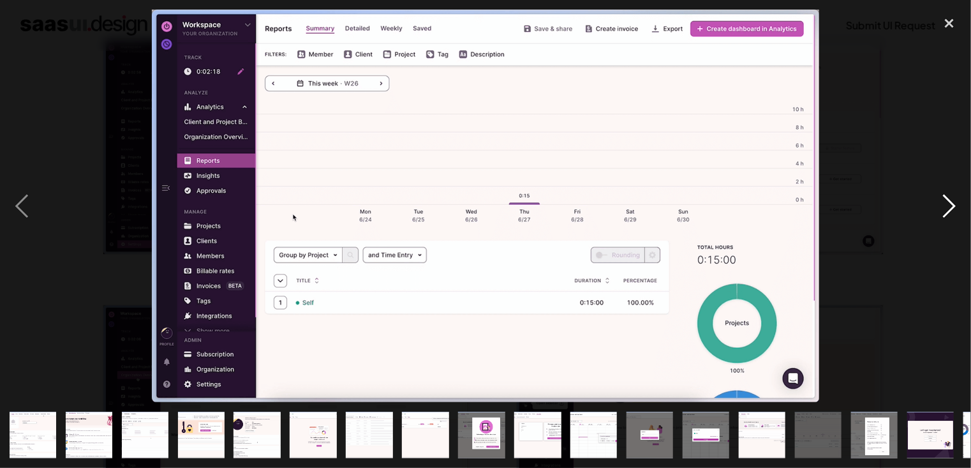
click at [865, 209] on div "next image" at bounding box center [949, 206] width 43 height 393
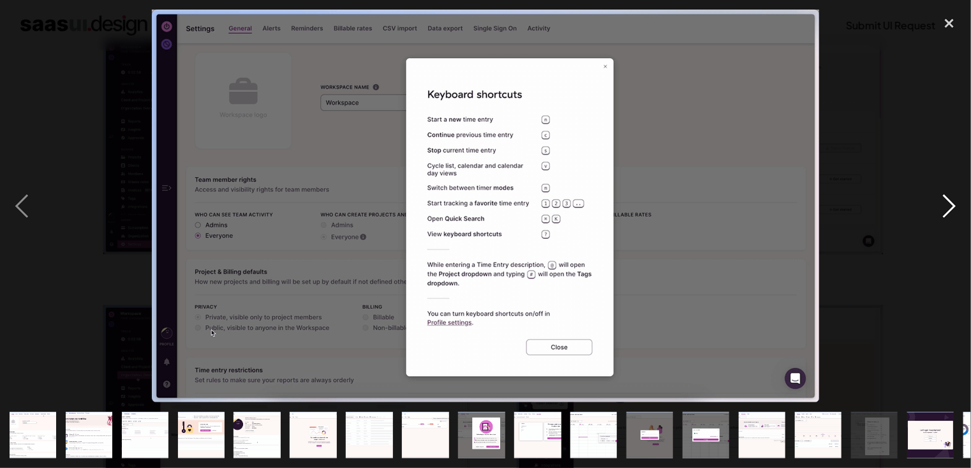
click at [865, 209] on div "next image" at bounding box center [949, 206] width 43 height 393
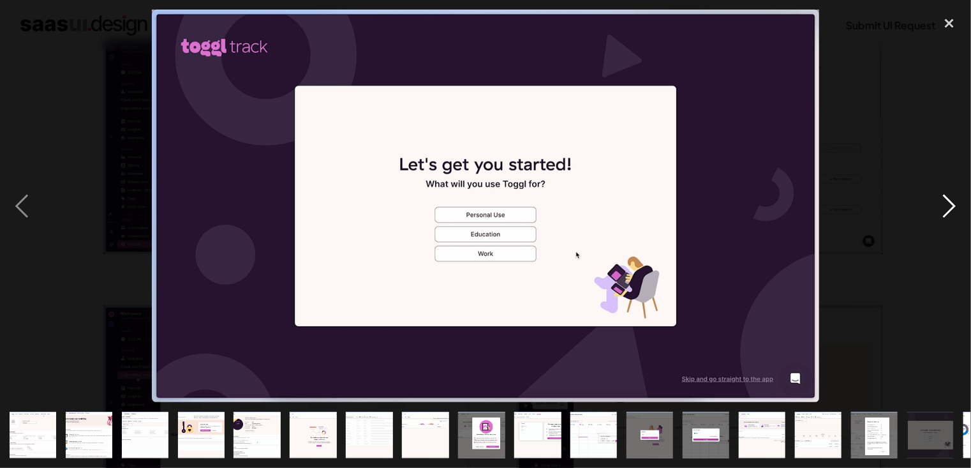
click at [865, 209] on div "next image" at bounding box center [949, 206] width 43 height 393
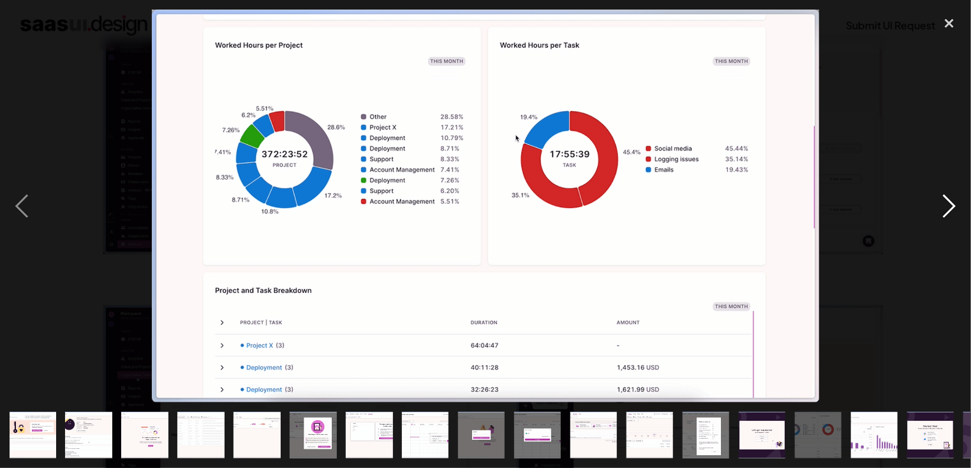
scroll to position [0, 216]
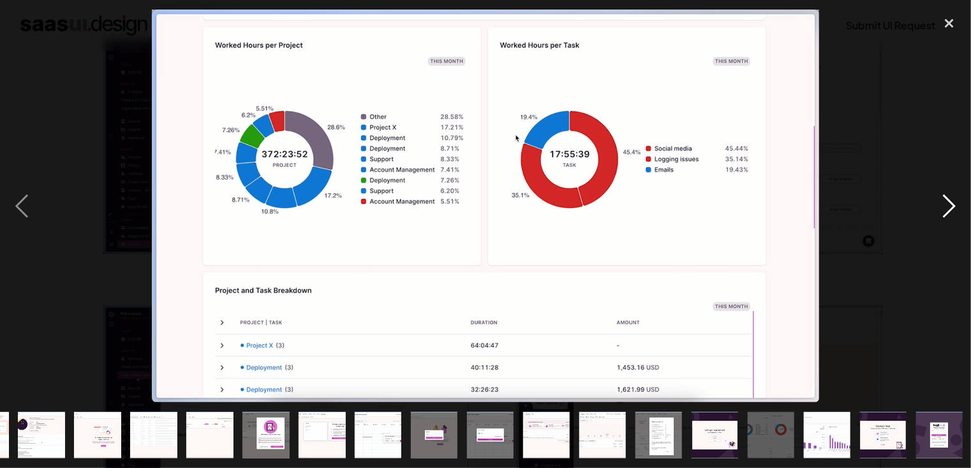
click at [865, 209] on div "next image" at bounding box center [949, 206] width 43 height 393
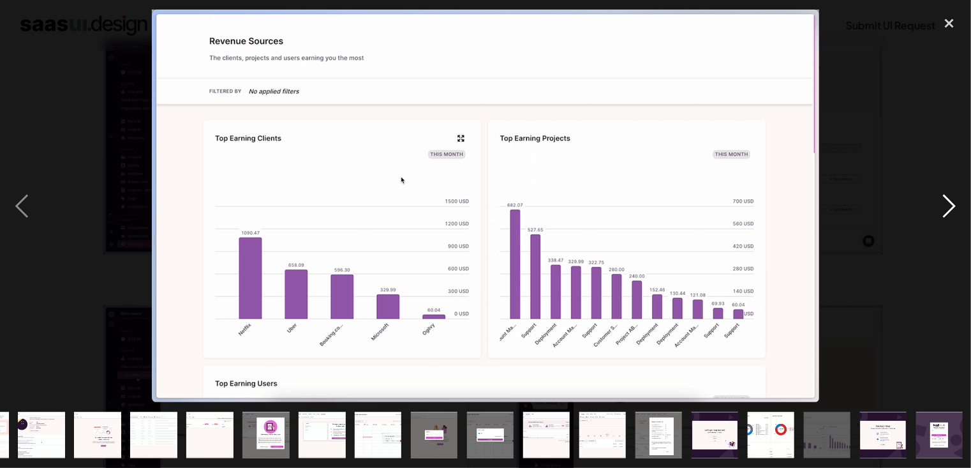
click at [865, 209] on div "next image" at bounding box center [949, 206] width 43 height 393
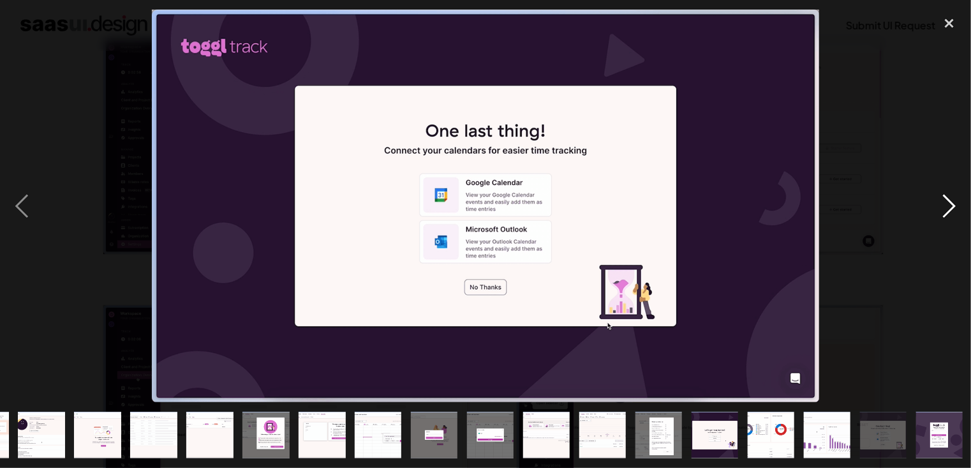
click at [865, 209] on div "next image" at bounding box center [949, 206] width 43 height 393
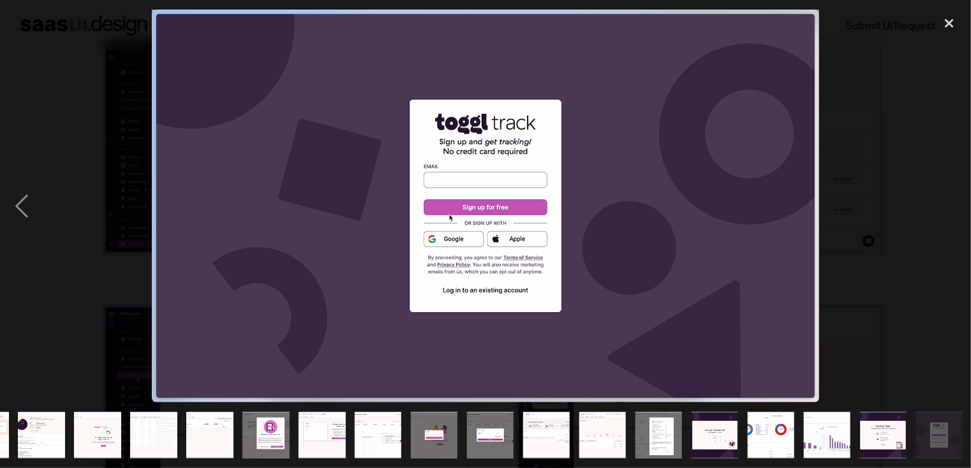
click at [865, 209] on div "next image" at bounding box center [949, 206] width 43 height 393
